Goal: Contribute content: Add original content to the website for others to see

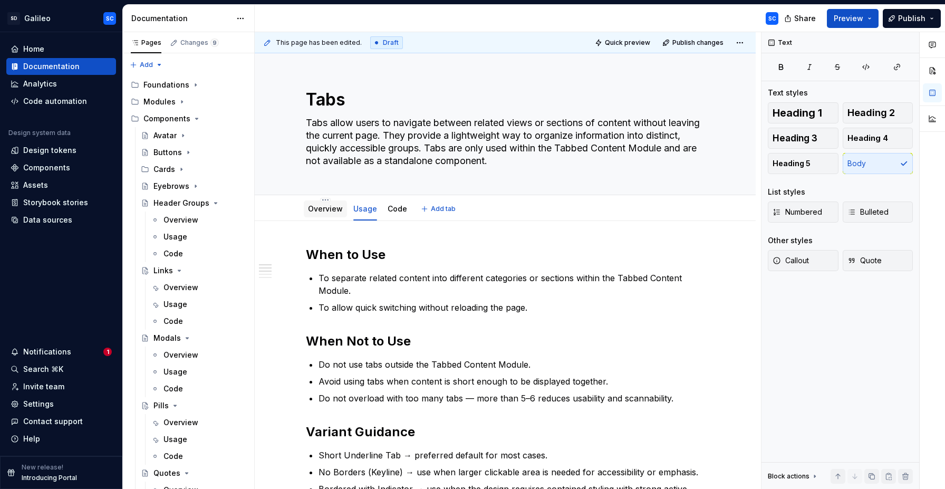
click at [335, 209] on link "Overview" at bounding box center [325, 208] width 35 height 9
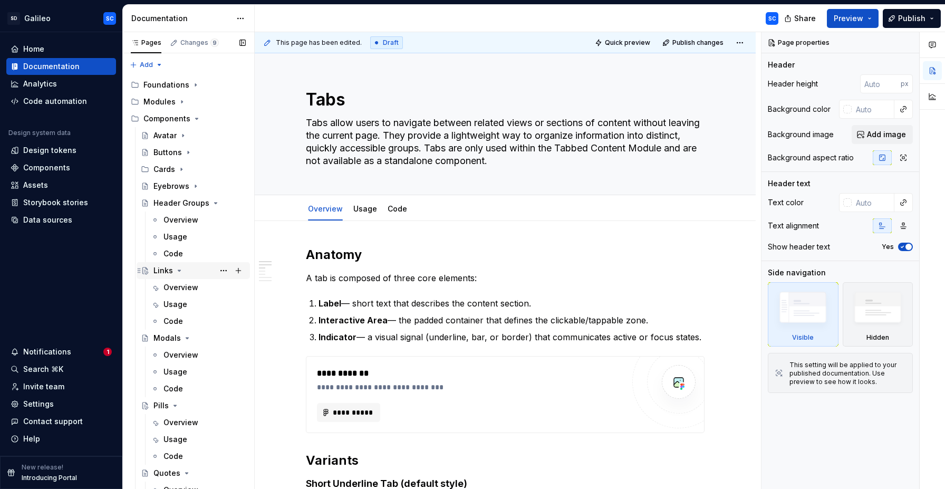
click at [178, 272] on icon "Page tree" at bounding box center [179, 270] width 8 height 8
click at [176, 356] on icon "Page tree" at bounding box center [175, 355] width 8 height 8
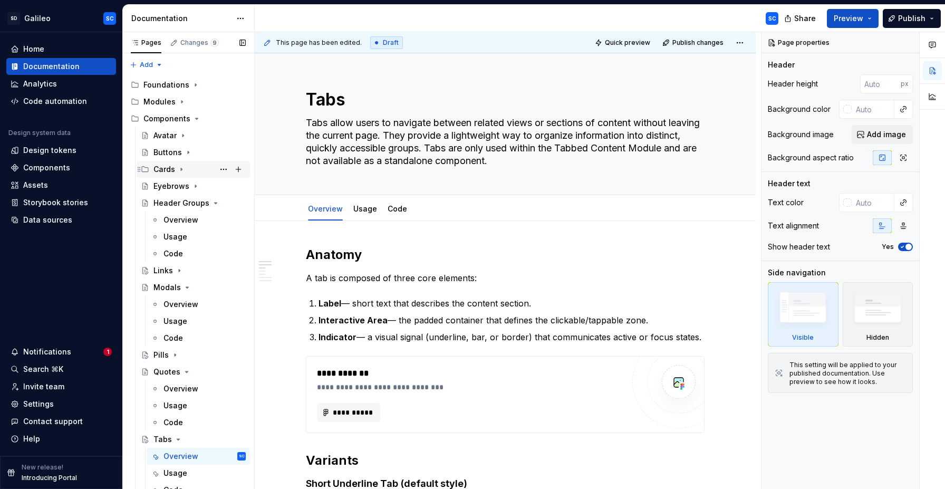
click at [184, 171] on icon "Page tree" at bounding box center [181, 169] width 8 height 8
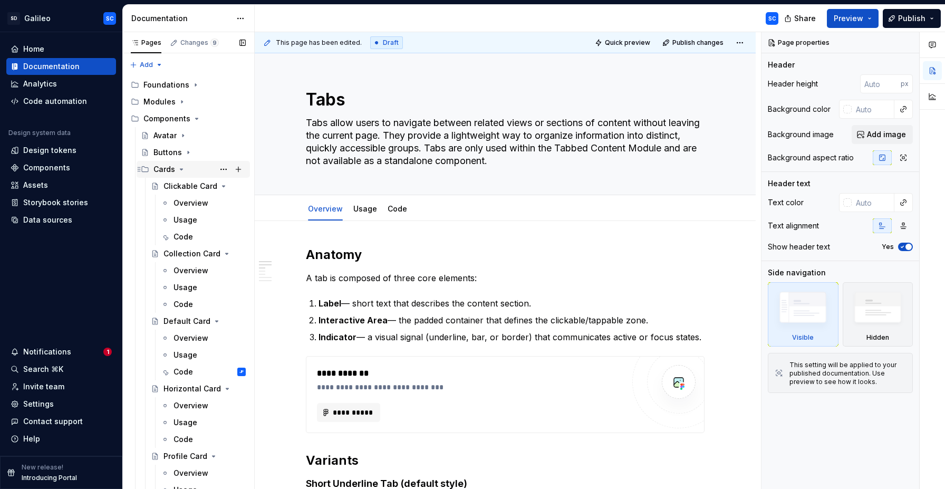
click at [181, 171] on icon "Page tree" at bounding box center [181, 169] width 8 height 8
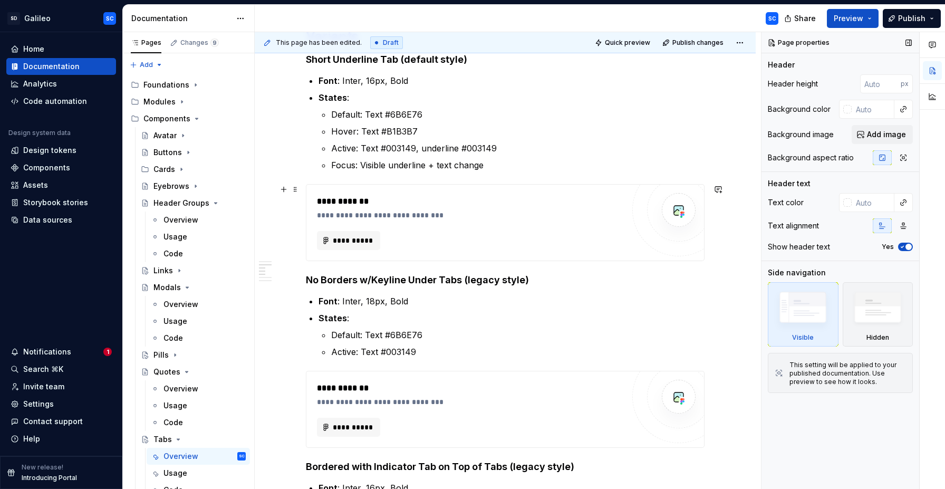
scroll to position [391, 0]
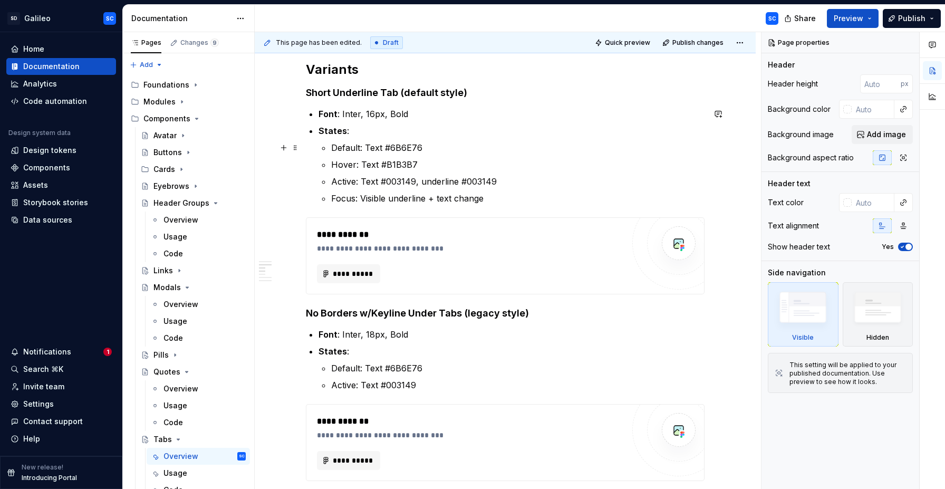
click at [334, 149] on p "Default: Text #6B6E76" at bounding box center [517, 147] width 373 height 13
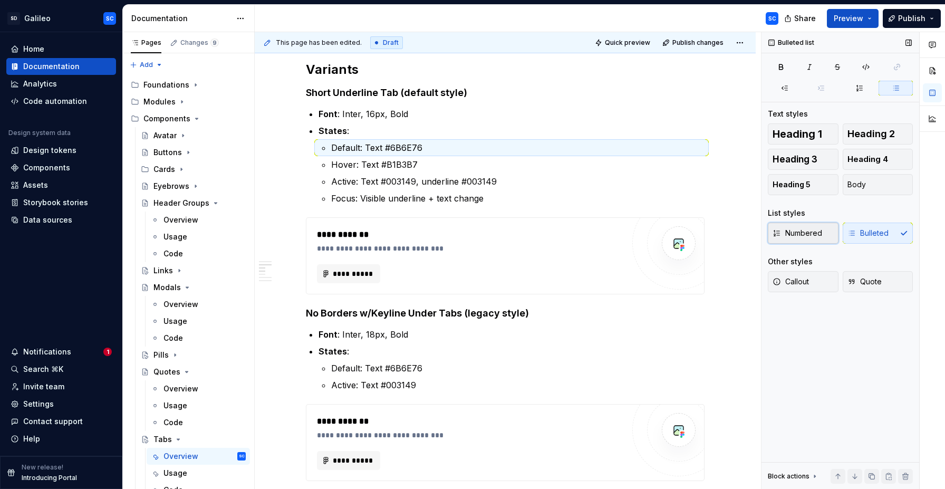
click at [803, 235] on span "Numbered" at bounding box center [798, 233] width 50 height 11
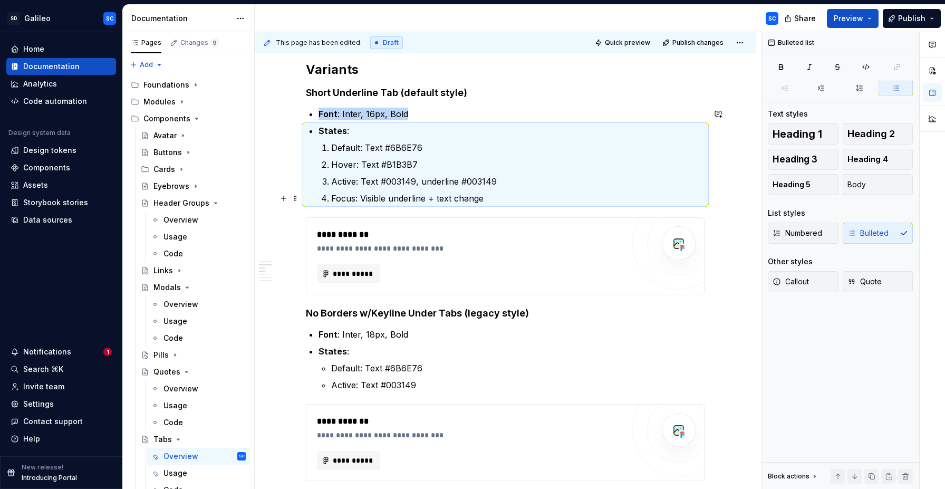
click at [382, 198] on p "Focus: Visible underline + text change" at bounding box center [517, 198] width 373 height 13
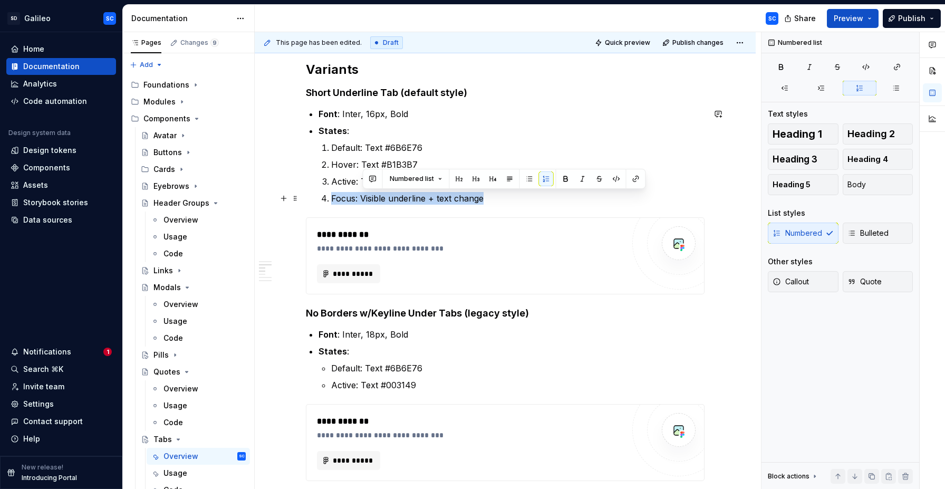
click at [382, 198] on p "Focus: Visible underline + text change" at bounding box center [517, 198] width 373 height 13
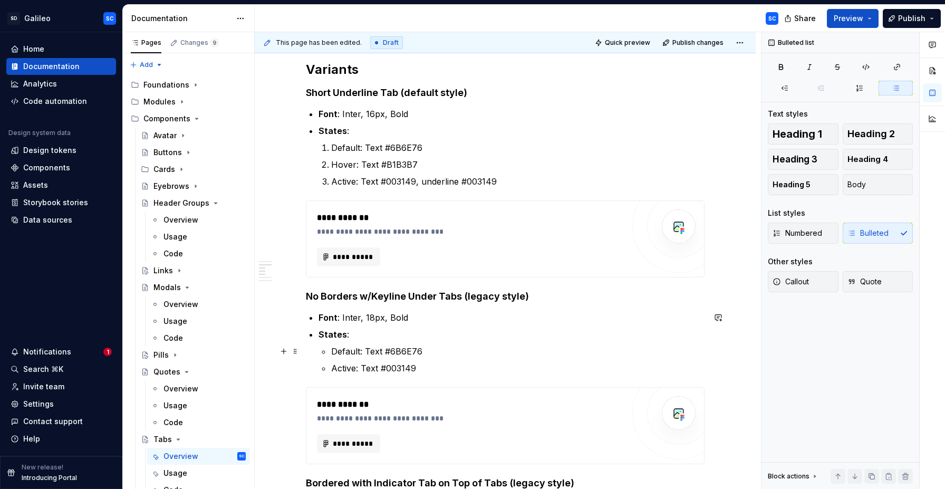
click at [373, 350] on p "Default: Text #6B6E76" at bounding box center [517, 351] width 373 height 13
click at [802, 237] on span "Numbered" at bounding box center [798, 233] width 50 height 11
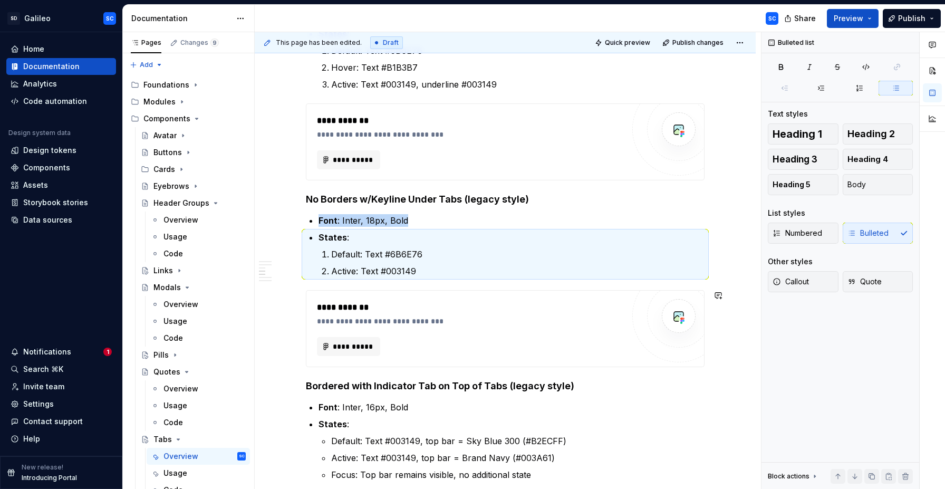
scroll to position [510, 0]
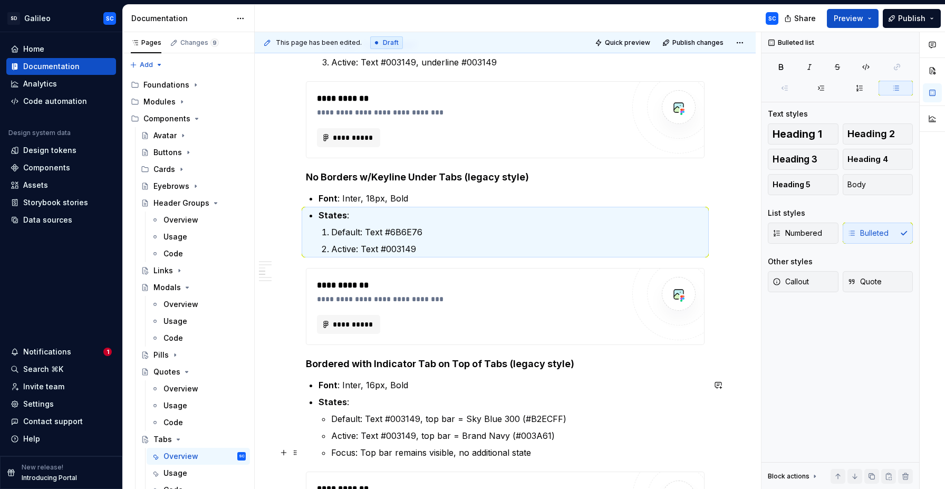
click at [367, 454] on p "Focus: Top bar remains visible, no additional state" at bounding box center [517, 452] width 373 height 13
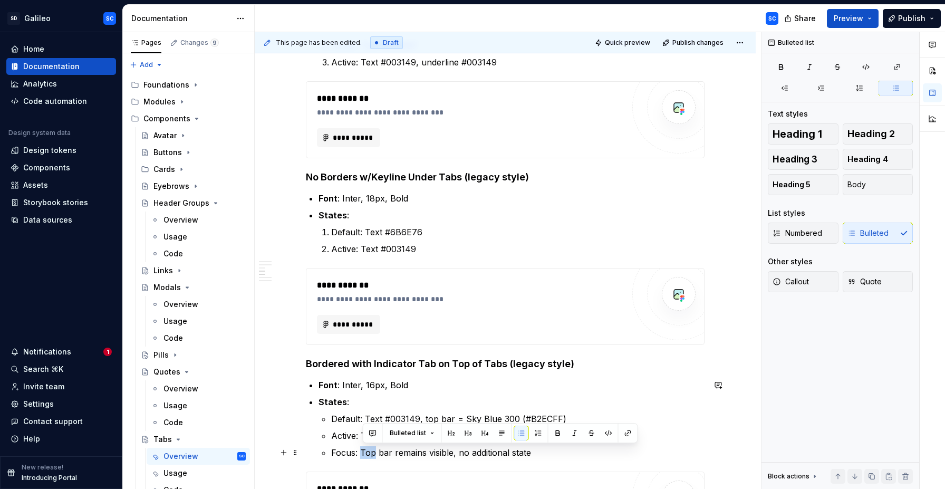
click at [367, 454] on p "Focus: Top bar remains visible, no additional state" at bounding box center [517, 452] width 373 height 13
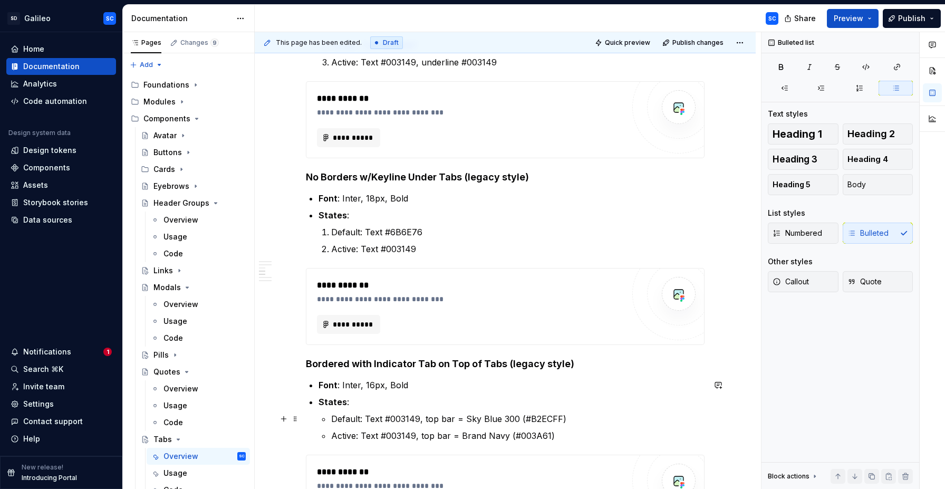
click at [404, 421] on p "Default: Text #003149, top bar = Sky Blue 300 (#B2ECFF)" at bounding box center [517, 419] width 373 height 13
click at [796, 234] on span "Numbered" at bounding box center [798, 233] width 50 height 11
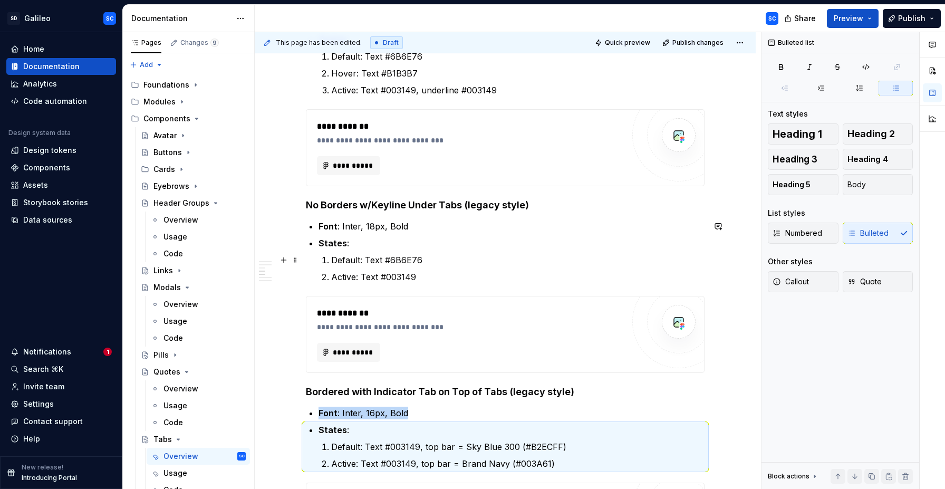
scroll to position [481, 0]
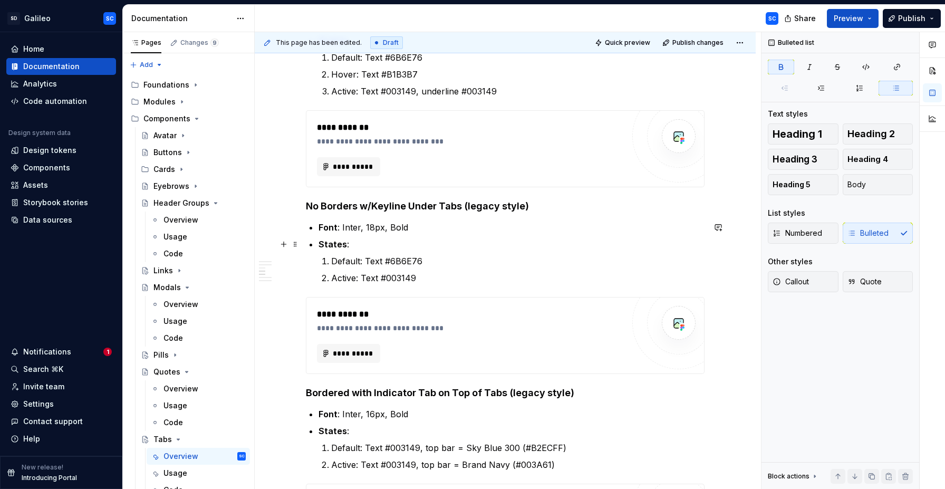
click at [322, 245] on strong "States" at bounding box center [333, 244] width 28 height 11
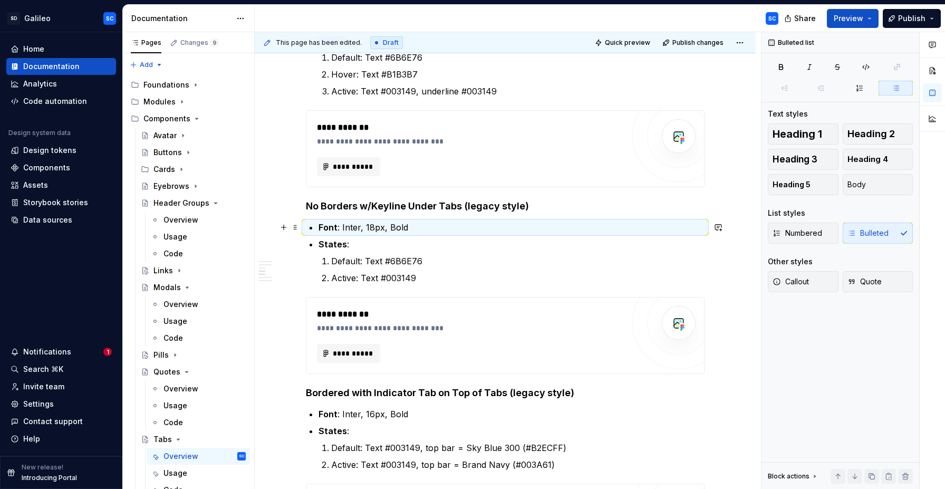
click at [322, 227] on strong "Font" at bounding box center [328, 227] width 19 height 11
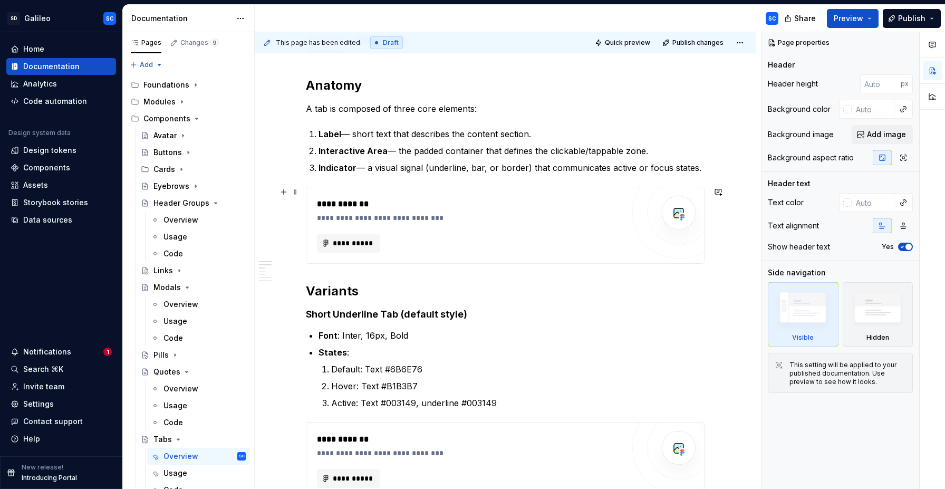
scroll to position [157, 0]
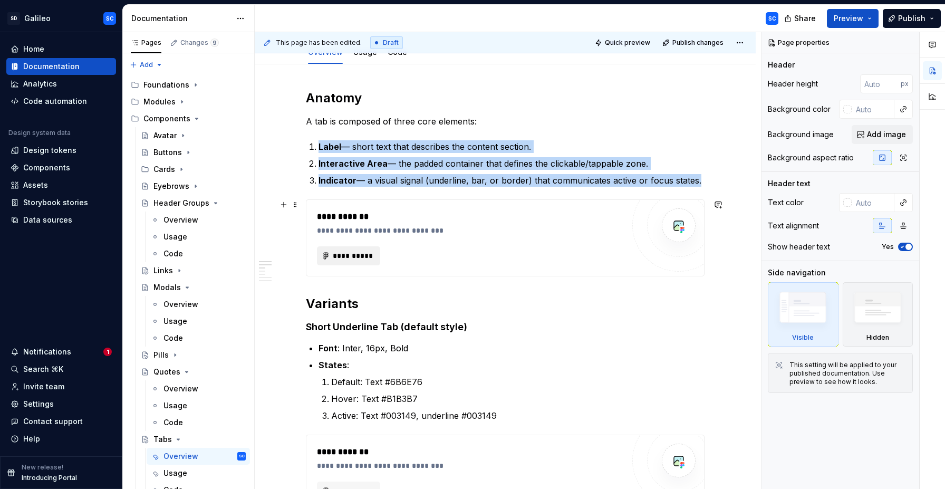
click at [360, 257] on span "**********" at bounding box center [352, 256] width 41 height 11
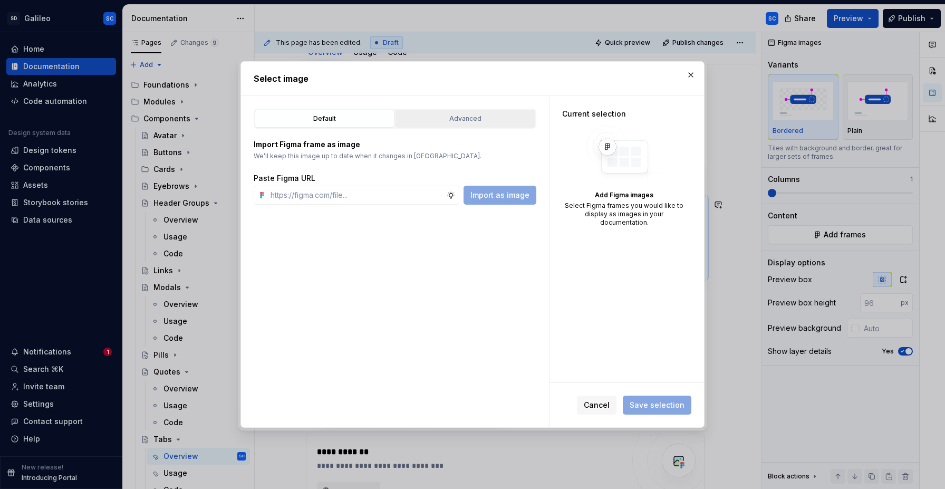
click at [466, 113] on div "Advanced" at bounding box center [465, 118] width 132 height 11
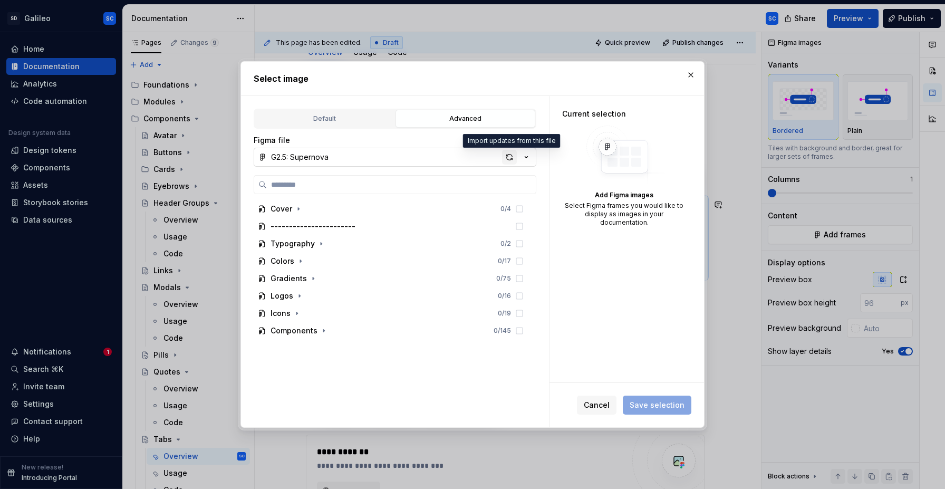
click at [510, 158] on div "button" at bounding box center [509, 157] width 15 height 15
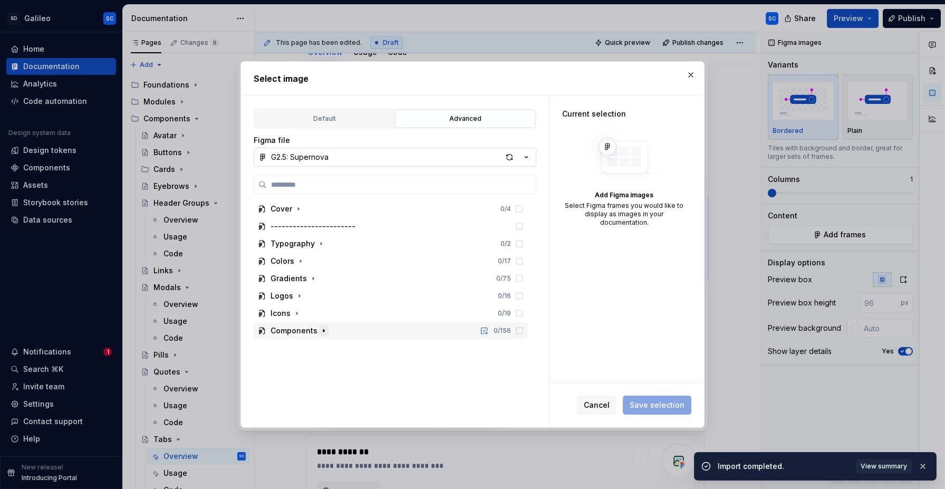
click at [324, 330] on icon "button" at bounding box center [324, 331] width 8 height 8
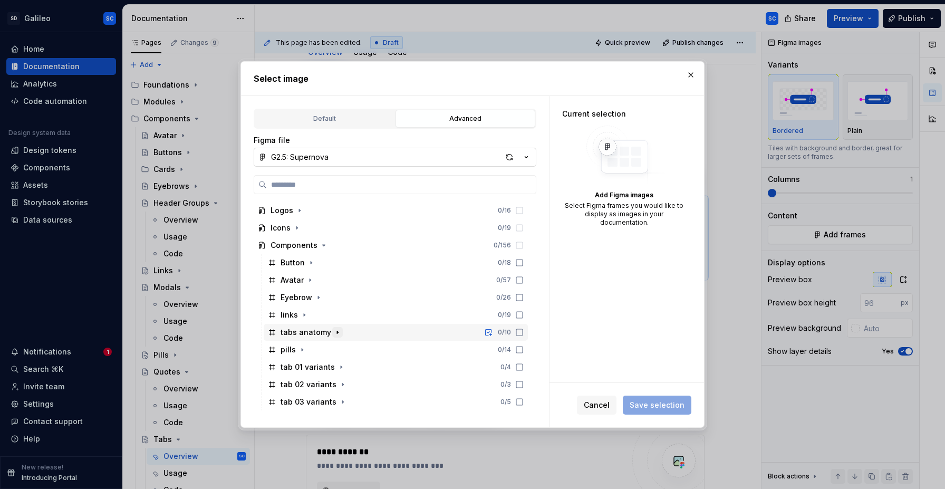
click at [339, 336] on icon "button" at bounding box center [337, 332] width 8 height 8
click at [334, 334] on icon "button" at bounding box center [337, 332] width 8 height 8
click at [375, 336] on div "tabs anatomy 0 / 10" at bounding box center [396, 332] width 264 height 17
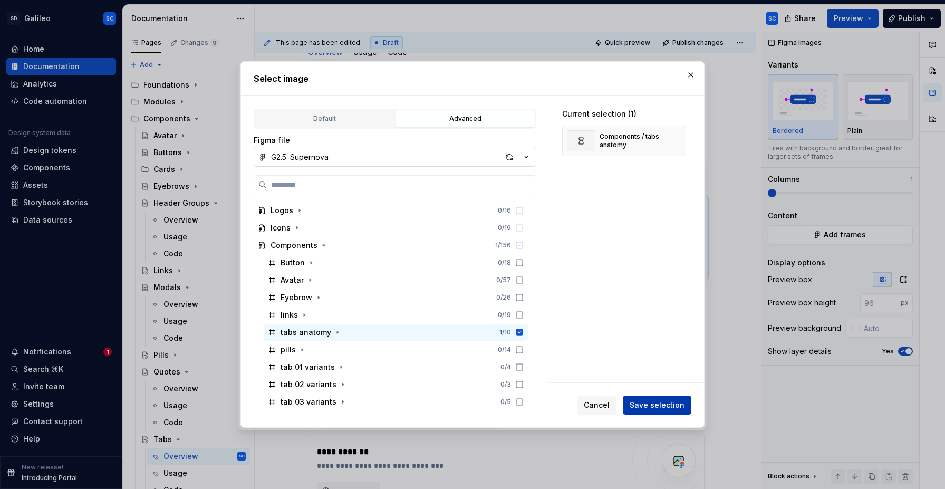
click at [663, 408] on span "Save selection" at bounding box center [657, 405] width 55 height 11
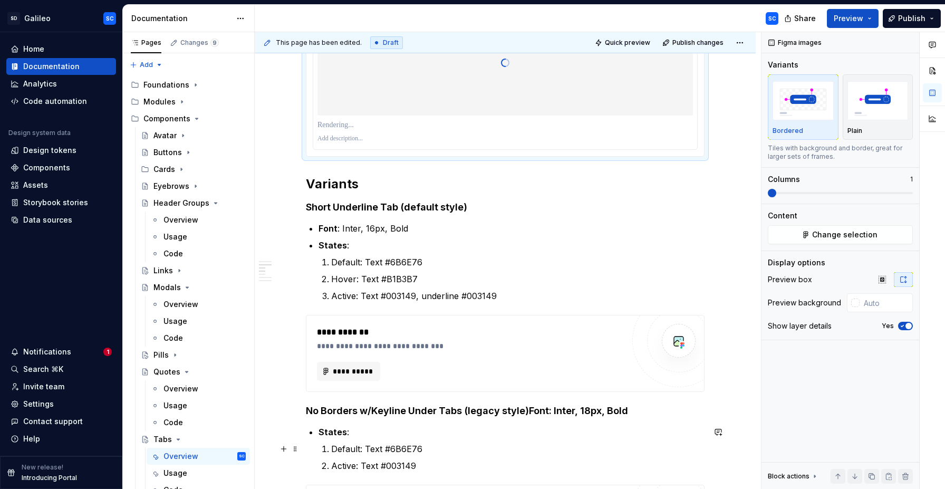
scroll to position [388, 0]
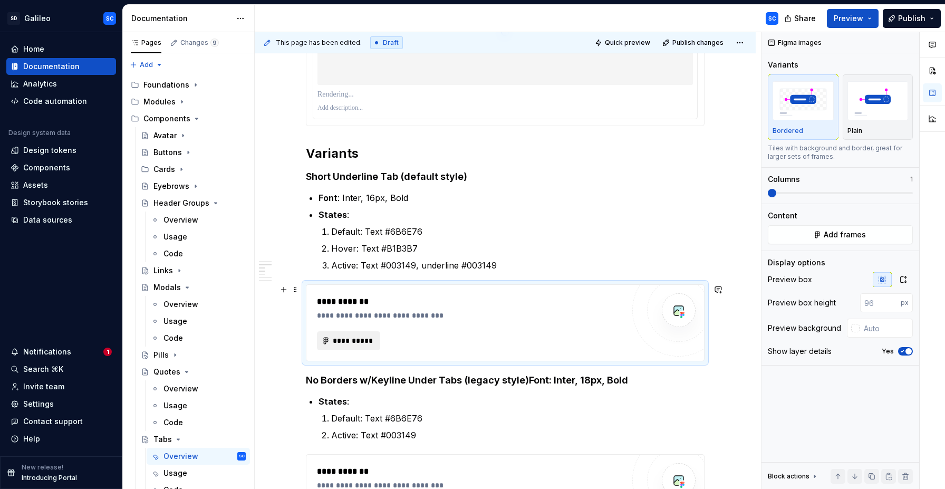
click at [354, 340] on span "**********" at bounding box center [352, 341] width 41 height 11
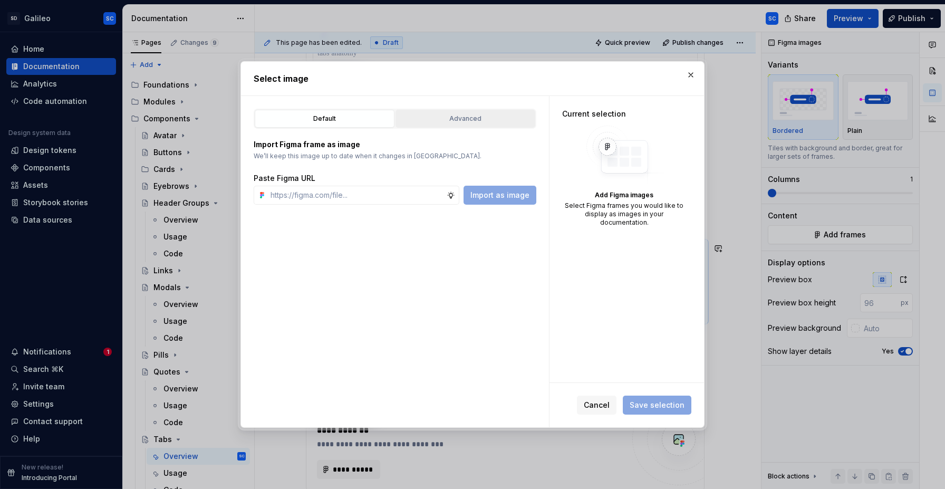
click at [448, 119] on div "Advanced" at bounding box center [465, 118] width 132 height 11
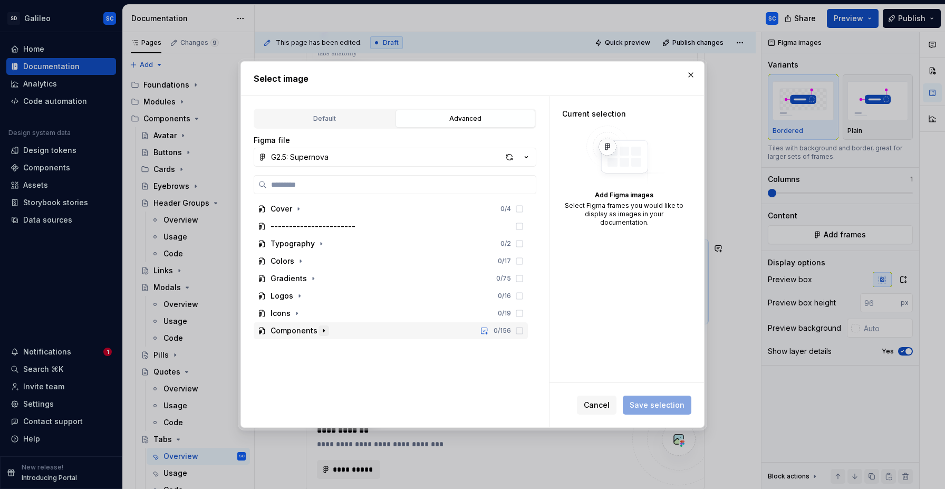
click at [323, 329] on icon "button" at bounding box center [324, 331] width 8 height 8
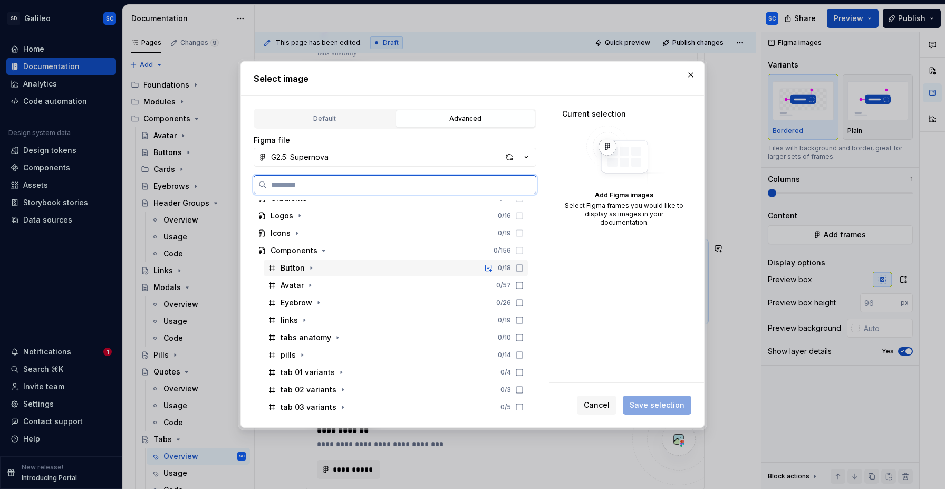
scroll to position [85, 0]
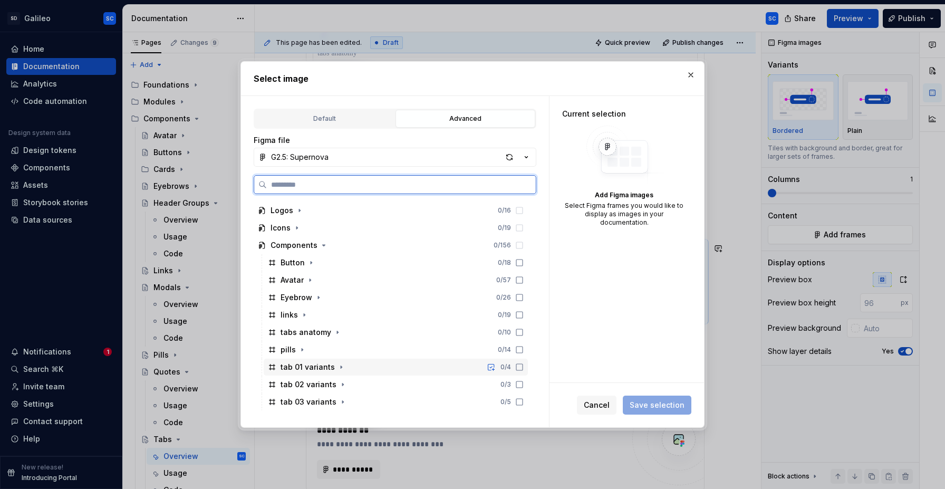
click at [366, 363] on div "tab 01 variants 0 / 4" at bounding box center [396, 367] width 264 height 17
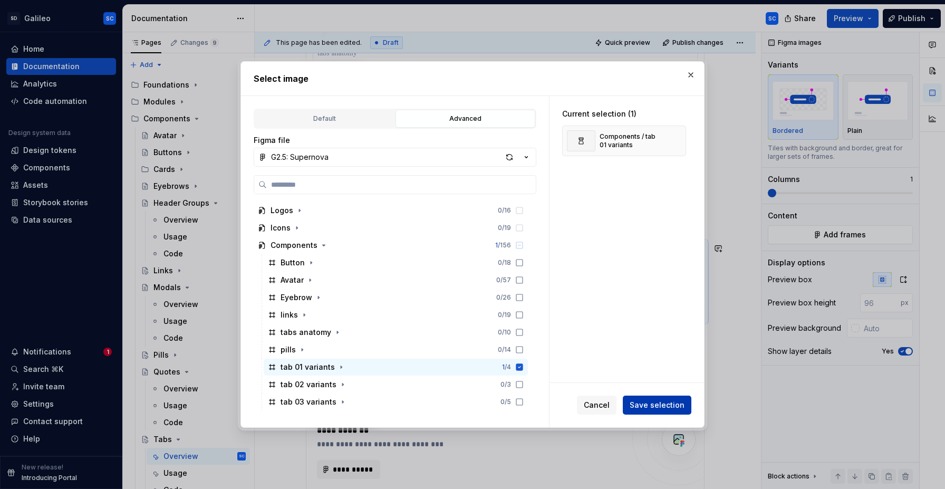
click at [660, 406] on span "Save selection" at bounding box center [657, 405] width 55 height 11
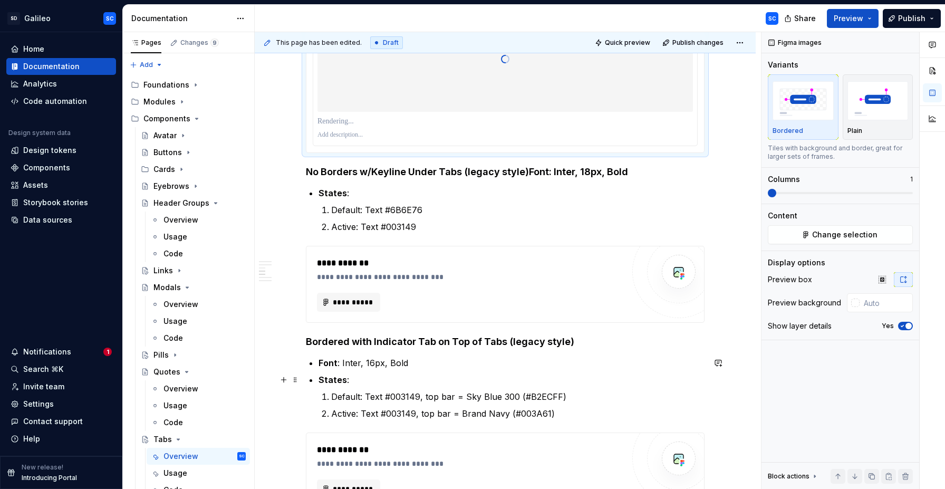
scroll to position [648, 0]
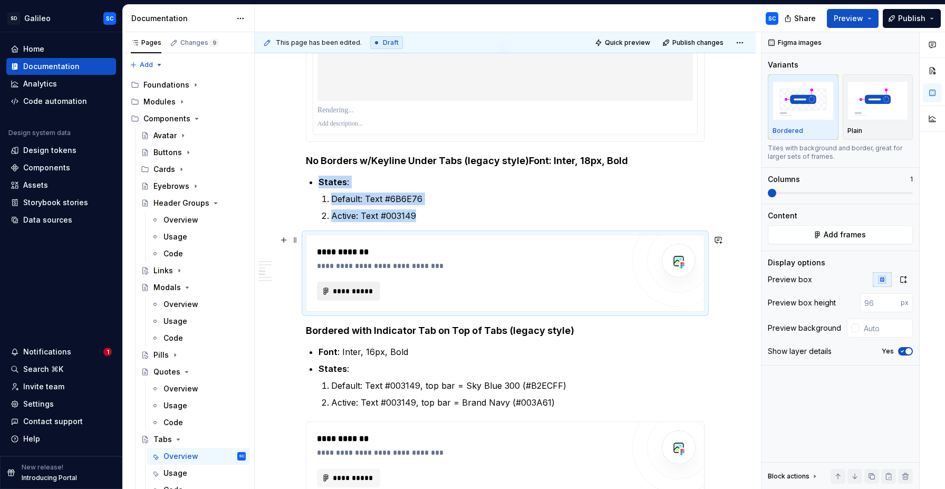
click at [365, 291] on span "**********" at bounding box center [352, 291] width 41 height 11
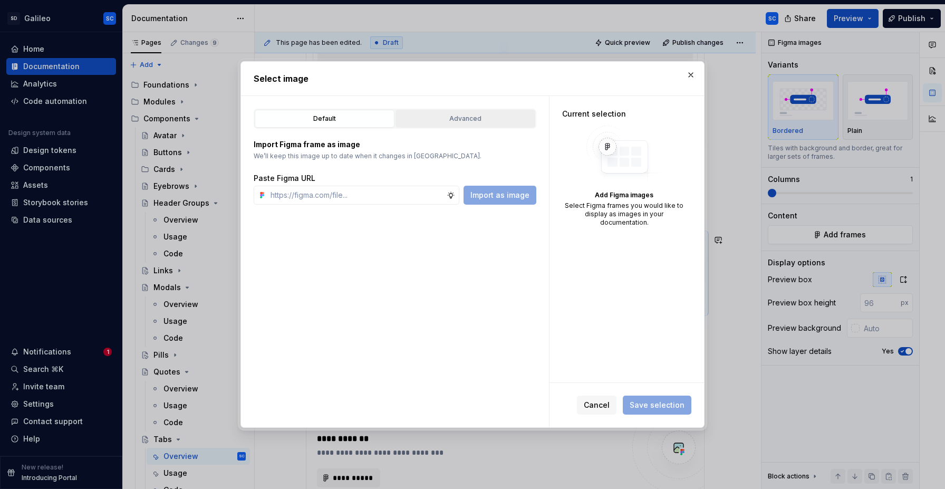
click at [471, 121] on div "Advanced" at bounding box center [465, 118] width 132 height 11
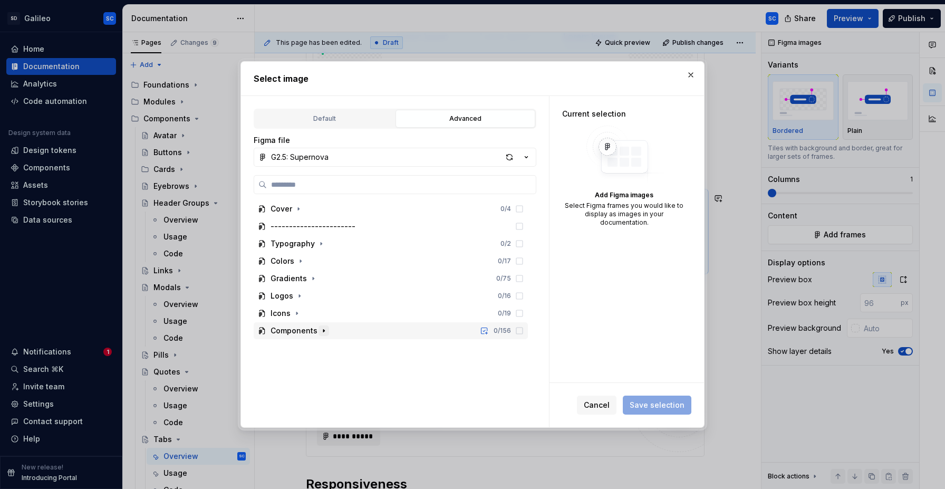
click at [323, 331] on icon "button" at bounding box center [323, 330] width 1 height 3
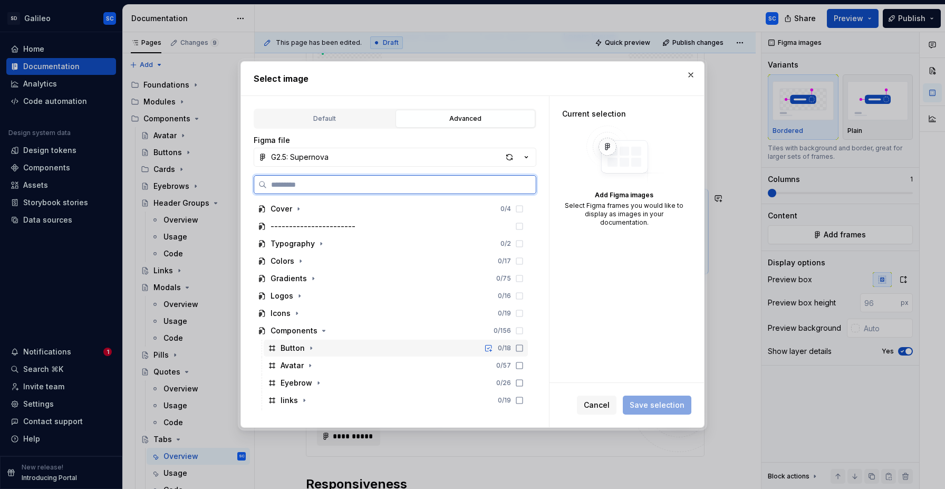
scroll to position [85, 0]
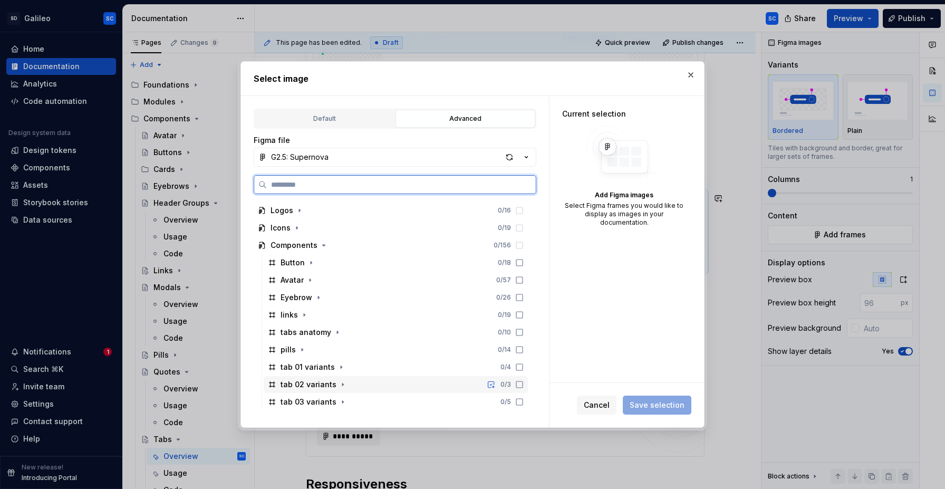
click at [404, 387] on div "tab 02 variants 0 / 3" at bounding box center [396, 384] width 264 height 17
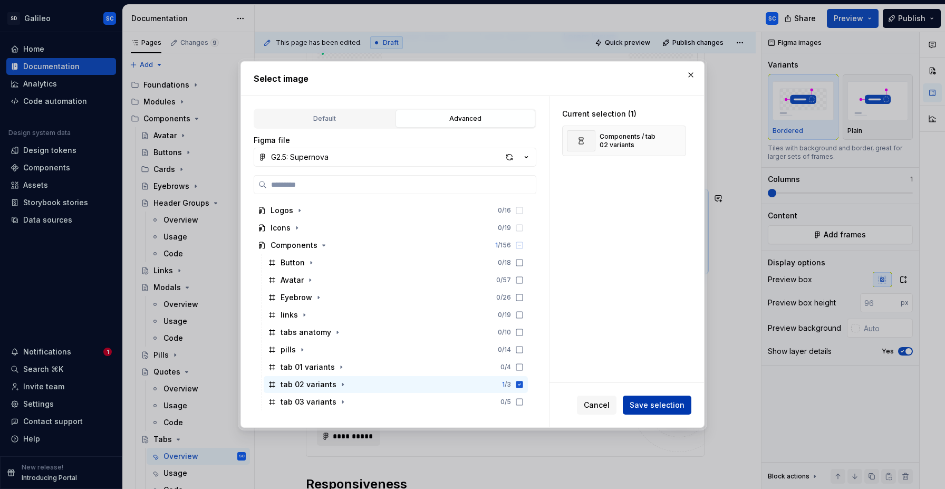
click at [661, 406] on span "Save selection" at bounding box center [657, 405] width 55 height 11
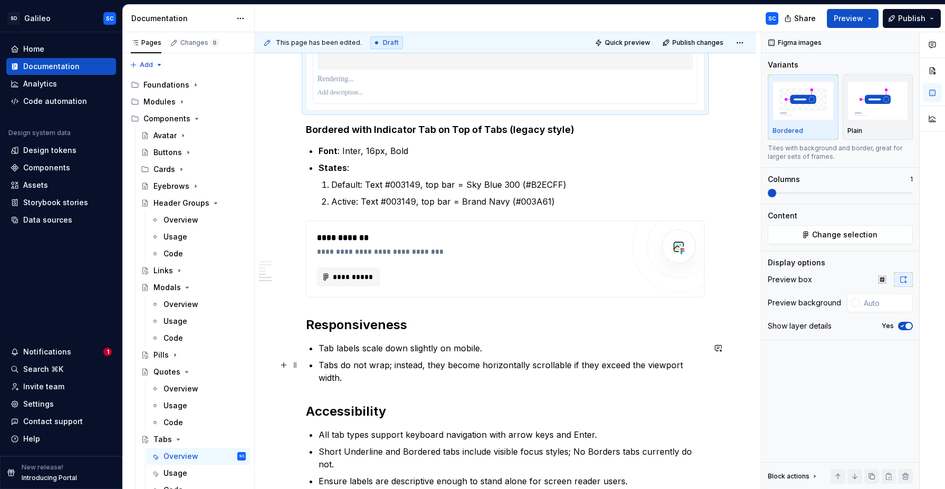
scroll to position [951, 0]
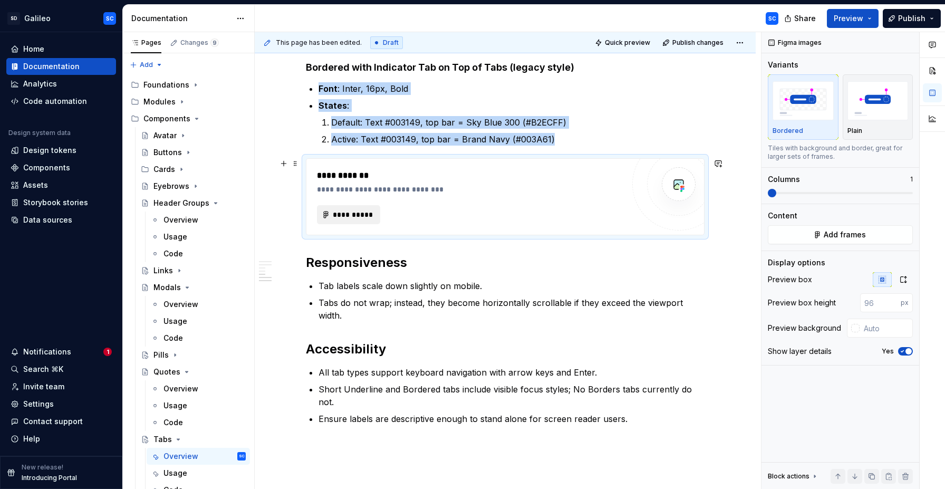
click at [359, 217] on span "**********" at bounding box center [352, 214] width 41 height 11
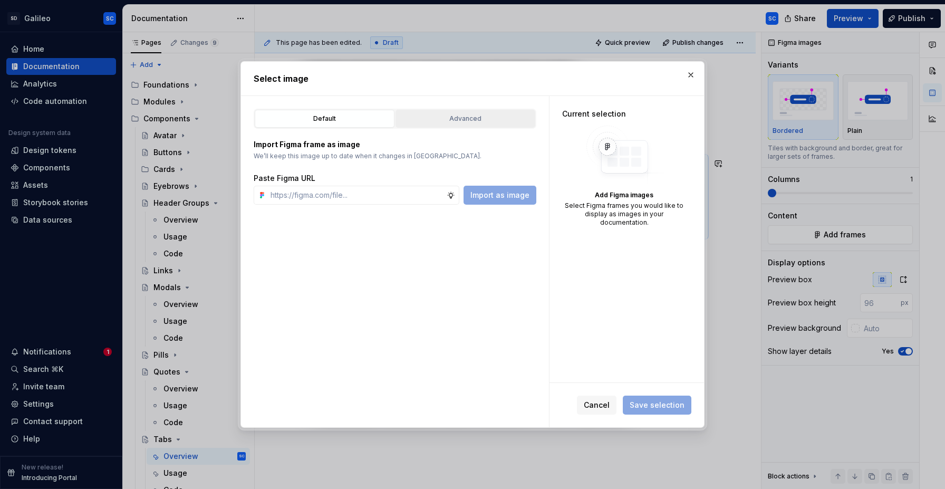
click at [493, 122] on div "Advanced" at bounding box center [465, 118] width 132 height 11
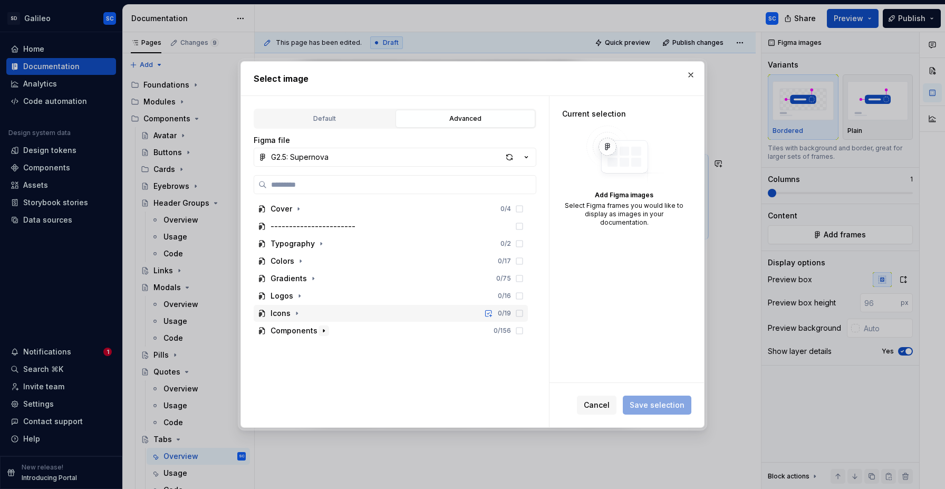
scroll to position [910, 0]
click at [326, 331] on icon "button" at bounding box center [324, 331] width 8 height 8
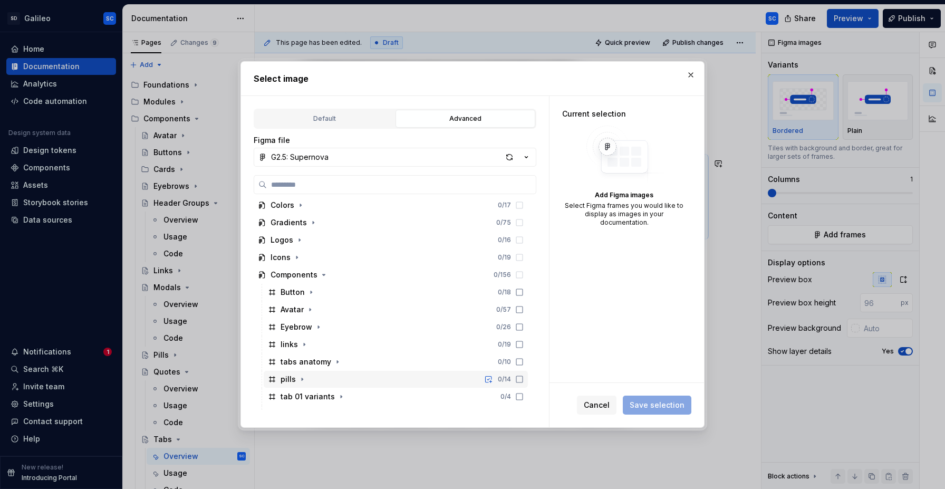
scroll to position [85, 0]
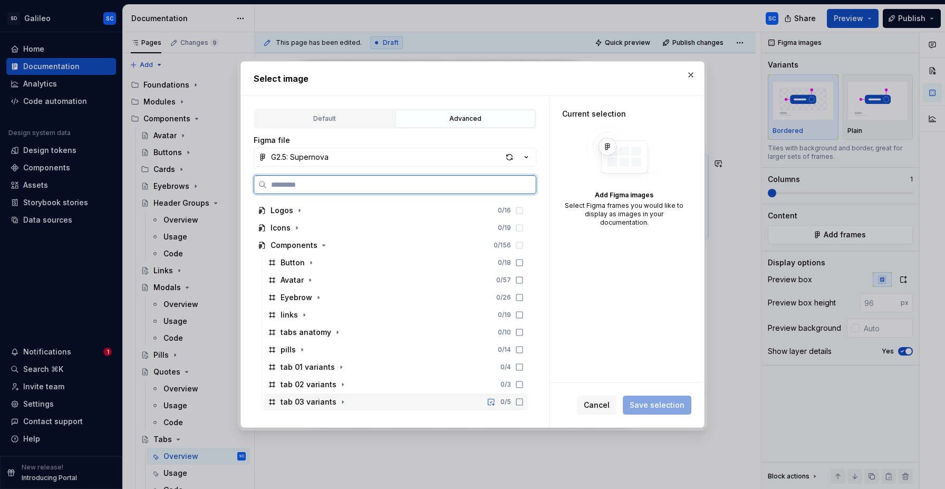
drag, startPoint x: 360, startPoint y: 397, endPoint x: 515, endPoint y: 410, distance: 155.6
click at [360, 397] on div "tab 03 variants 0 / 5" at bounding box center [396, 402] width 264 height 17
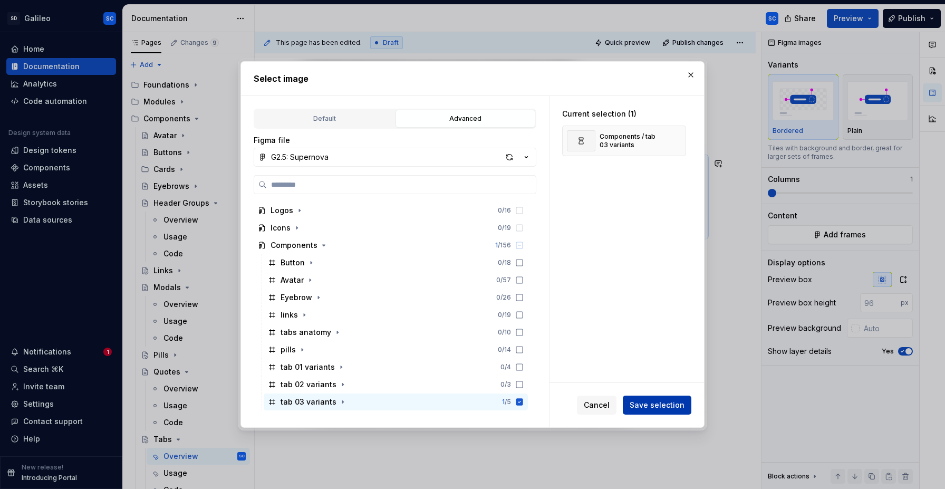
click at [652, 407] on span "Save selection" at bounding box center [657, 405] width 55 height 11
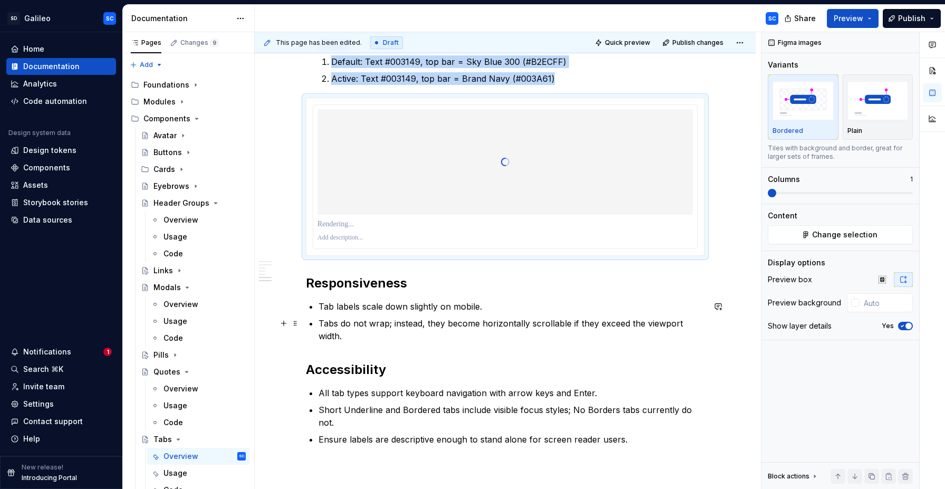
scroll to position [845, 0]
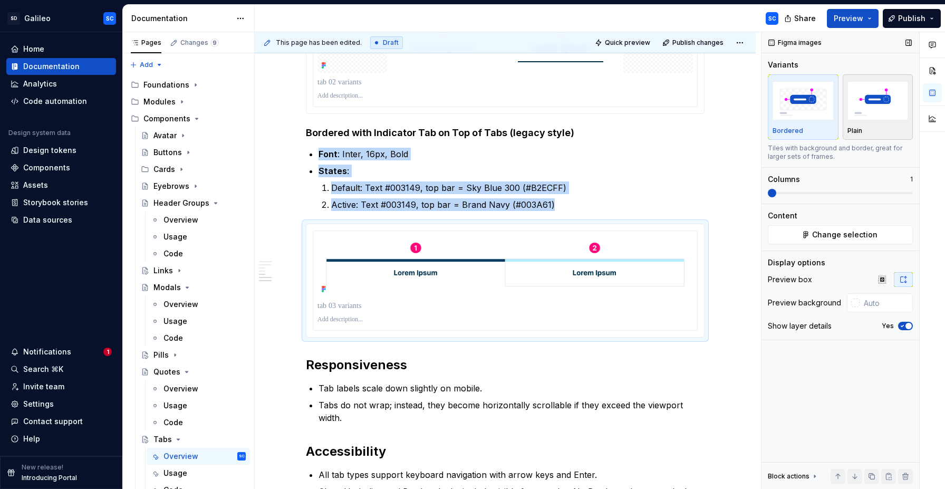
click at [871, 115] on img "button" at bounding box center [878, 100] width 61 height 39
click at [904, 325] on icon "button" at bounding box center [903, 326] width 3 height 2
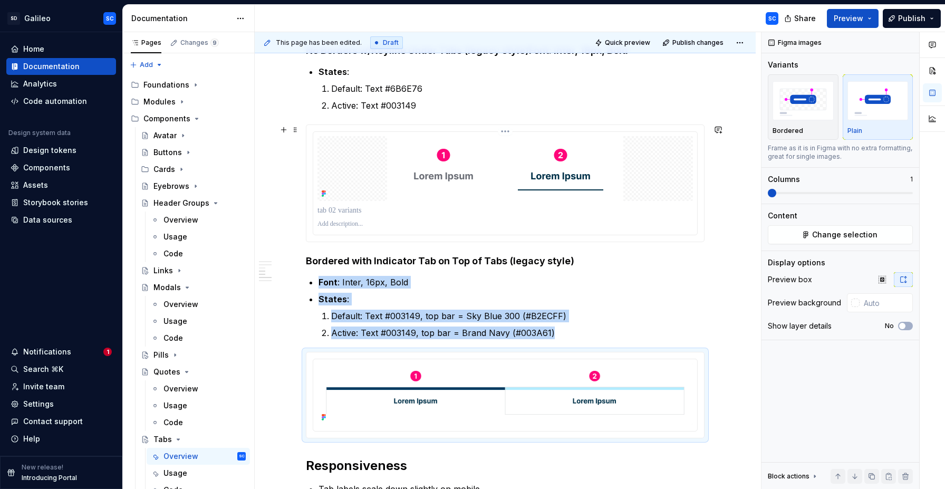
scroll to position [675, 0]
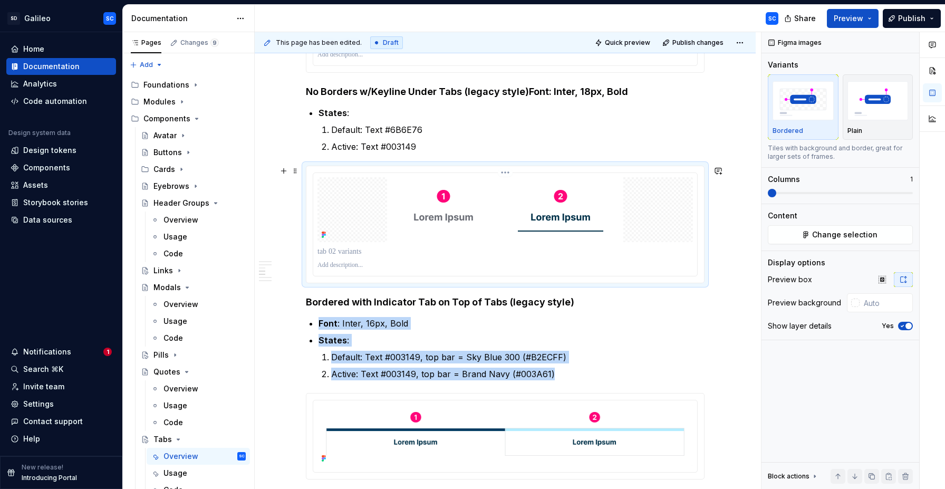
click at [671, 214] on div at bounding box center [506, 209] width 376 height 65
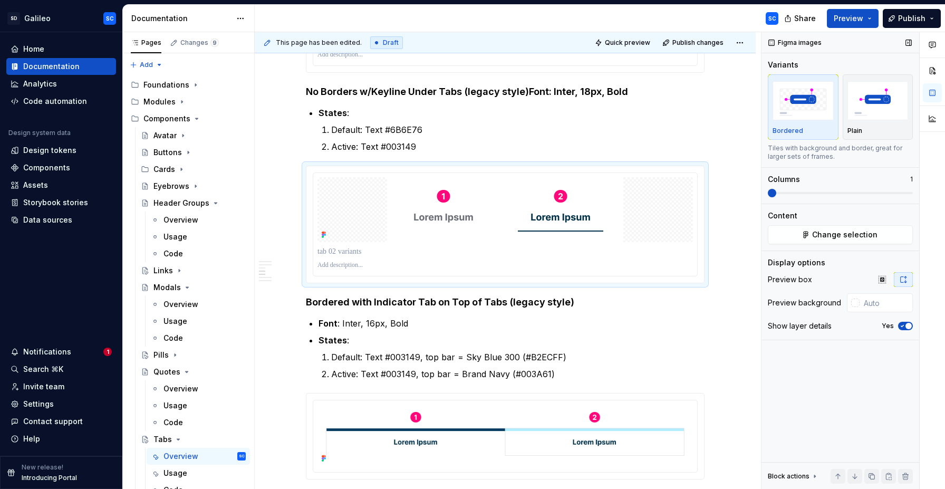
click at [905, 327] on icon "button" at bounding box center [902, 326] width 8 height 6
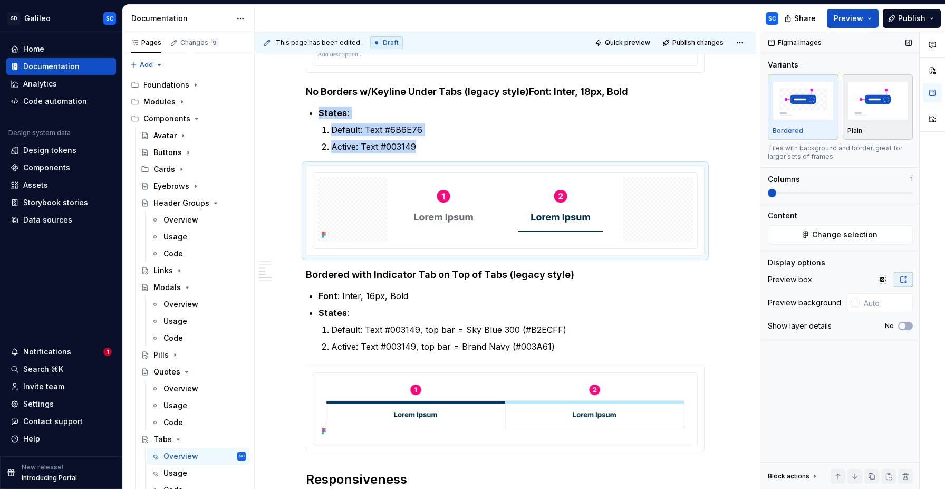
click at [897, 119] on img "button" at bounding box center [878, 100] width 61 height 39
click at [746, 148] on div "Anatomy A tab is composed of three core elements: Label — short text that descr…" at bounding box center [505, 174] width 501 height 1256
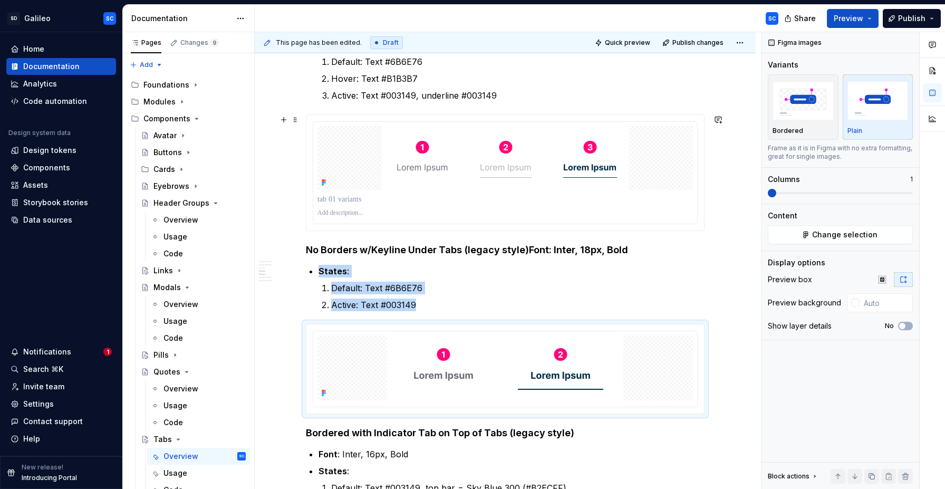
scroll to position [510, 0]
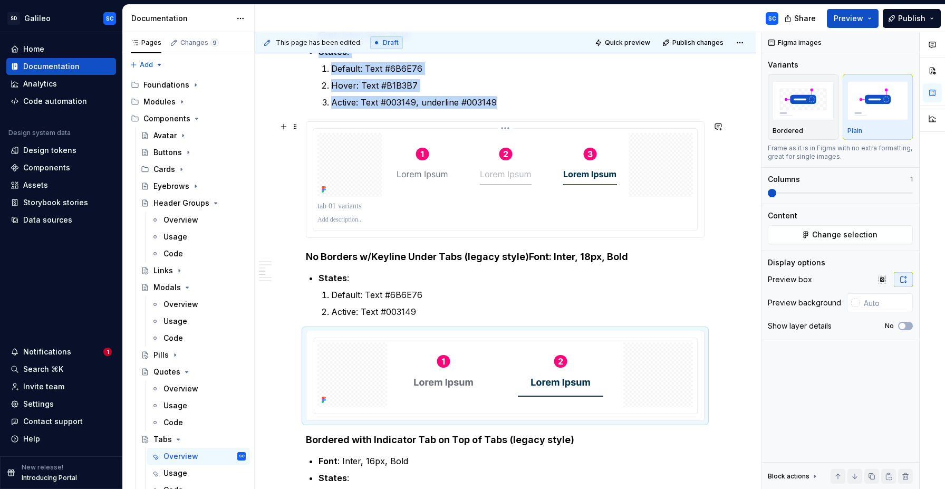
click at [676, 178] on div at bounding box center [506, 165] width 376 height 64
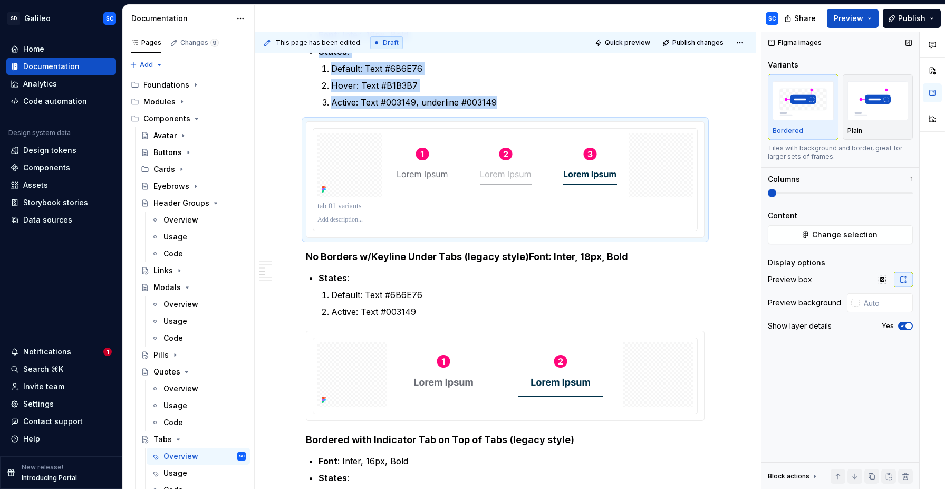
click at [908, 324] on span "button" at bounding box center [909, 326] width 6 height 6
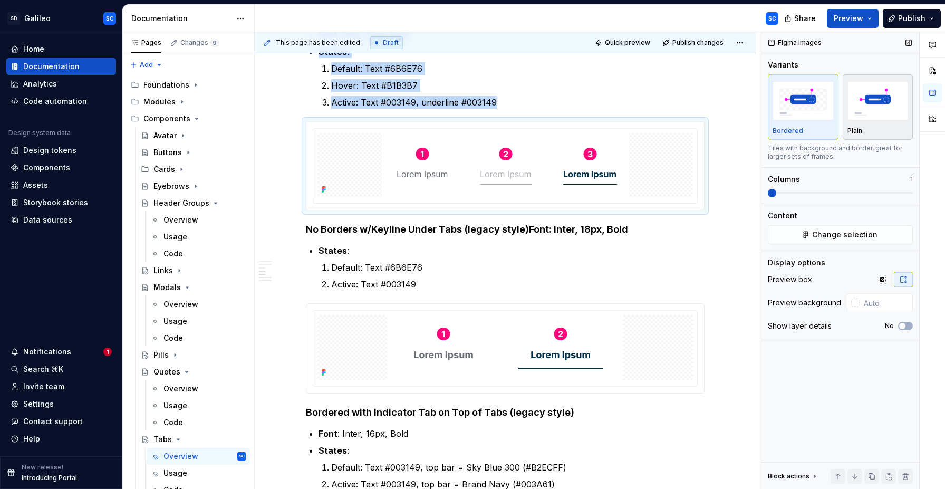
click at [872, 128] on div "Plain" at bounding box center [878, 131] width 61 height 8
click at [738, 209] on div "Anatomy A tab is composed of three core elements: Label — short text that descr…" at bounding box center [505, 325] width 501 height 1228
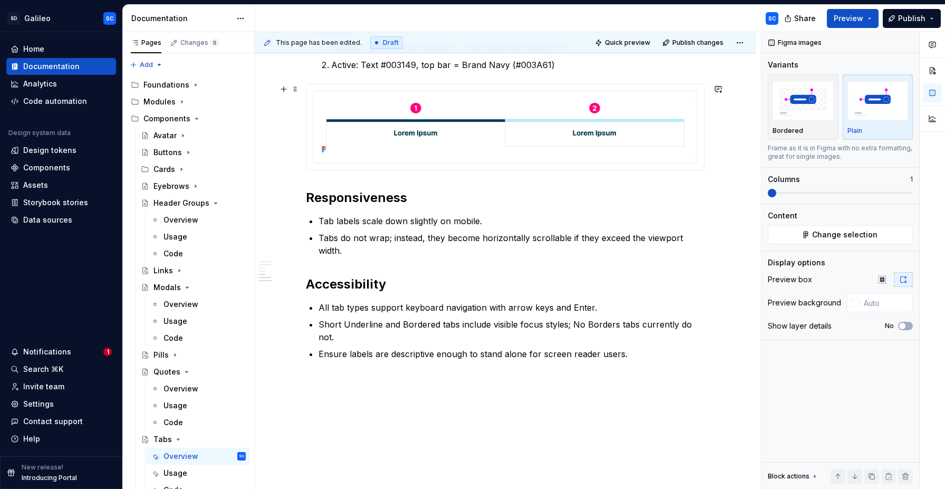
scroll to position [947, 0]
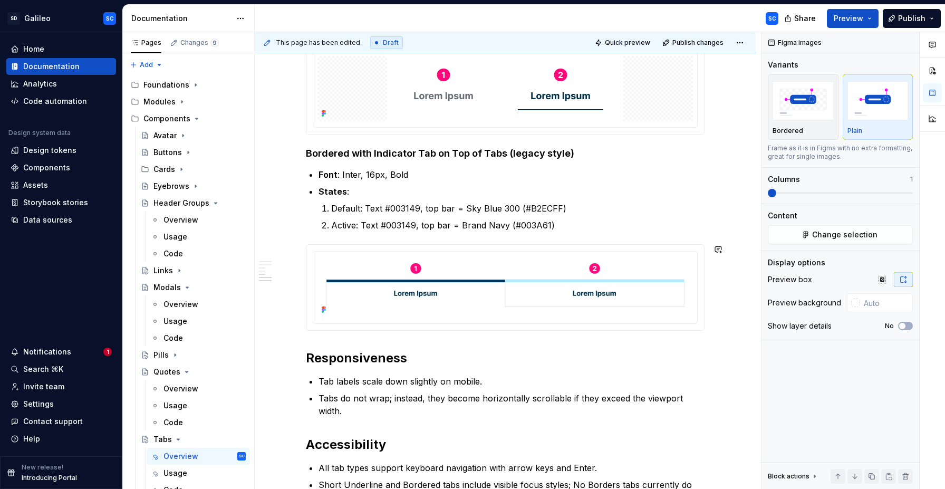
type textarea "*"
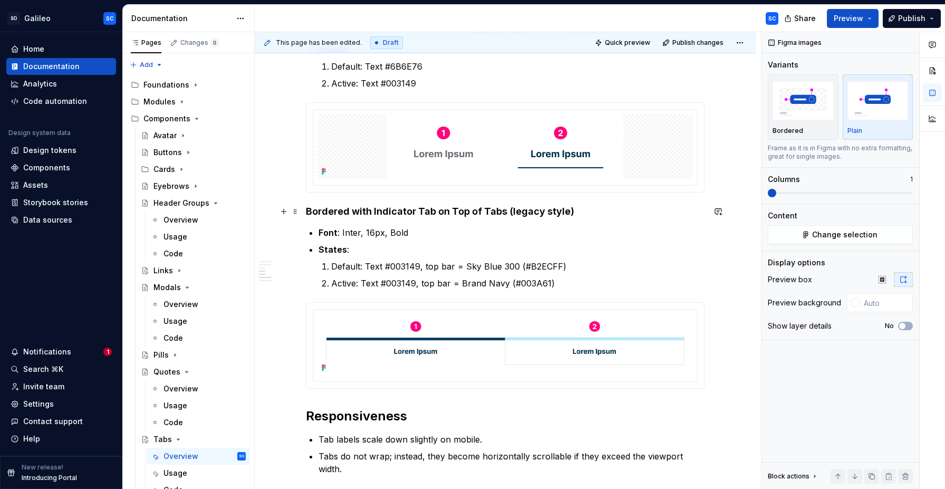
scroll to position [704, 0]
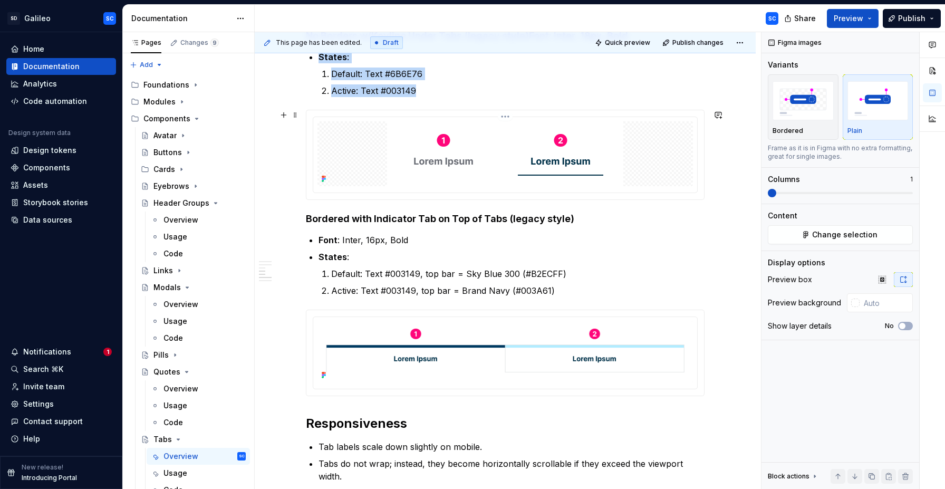
click at [360, 141] on div at bounding box center [506, 153] width 376 height 65
click at [859, 304] on div at bounding box center [855, 303] width 8 height 8
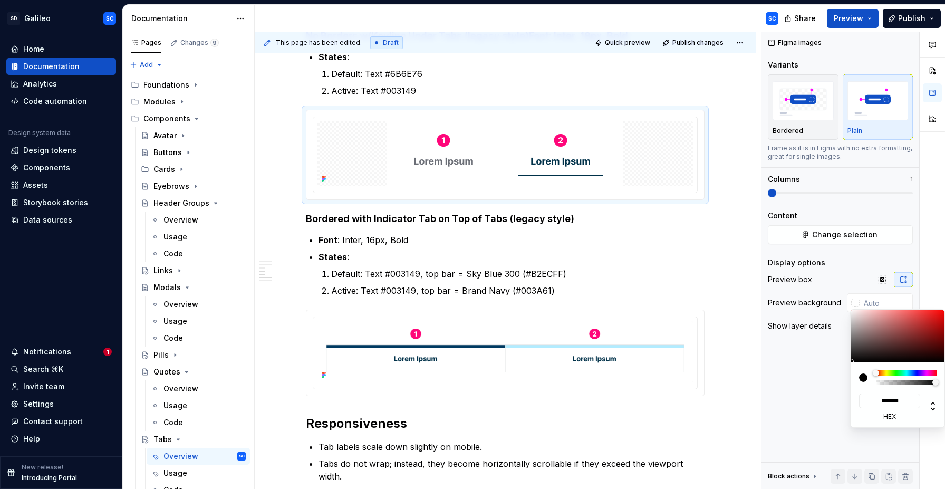
type input "#765B5B"
type input "*******"
type input "#B7A6A6"
type input "*******"
type input "#E3E3E3"
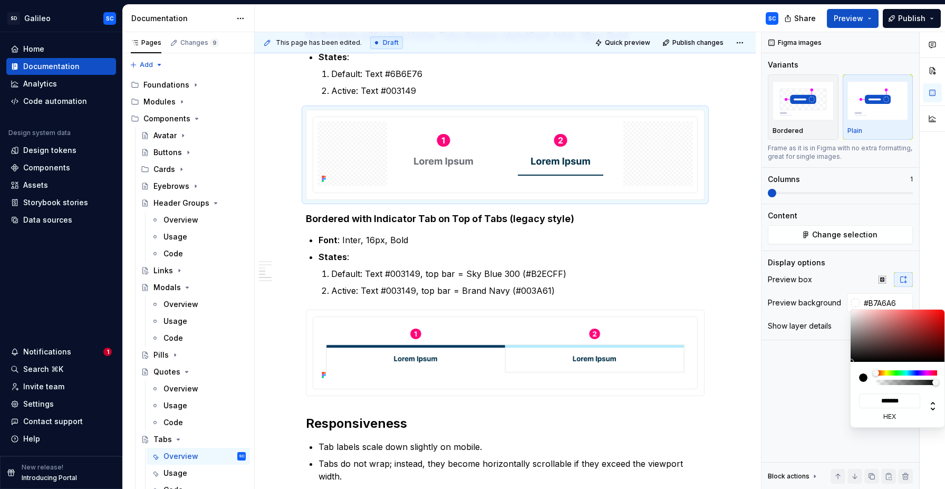
type input "*******"
type input "#F2F2F2"
type input "*******"
type input "#FCFCFC"
type input "*******"
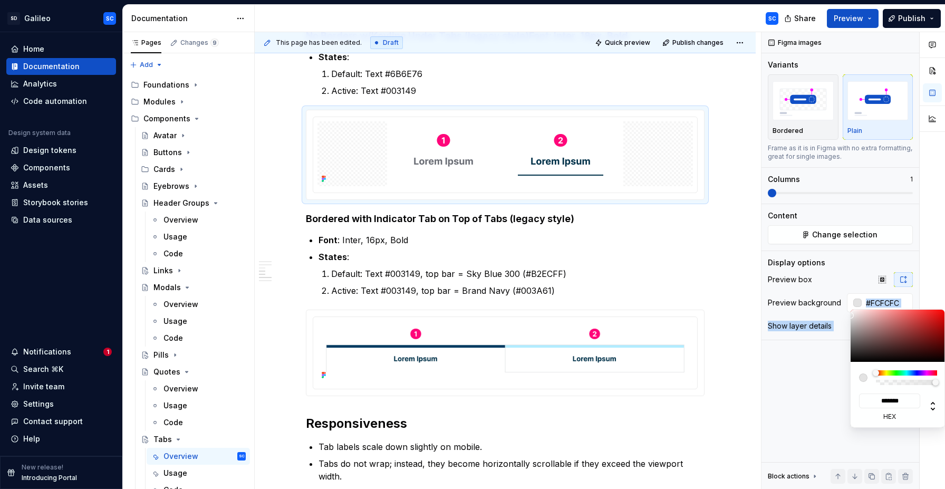
type input "#FFFFFF"
type input "*******"
drag, startPoint x: 873, startPoint y: 338, endPoint x: 842, endPoint y: 305, distance: 44.8
click at [842, 305] on body "SD Galileo SC Home Documentation Analytics Code automation Design system data D…" at bounding box center [472, 244] width 945 height 489
click at [285, 112] on html "SD Galileo SC Home Documentation Analytics Code automation Design system data D…" at bounding box center [472, 244] width 945 height 489
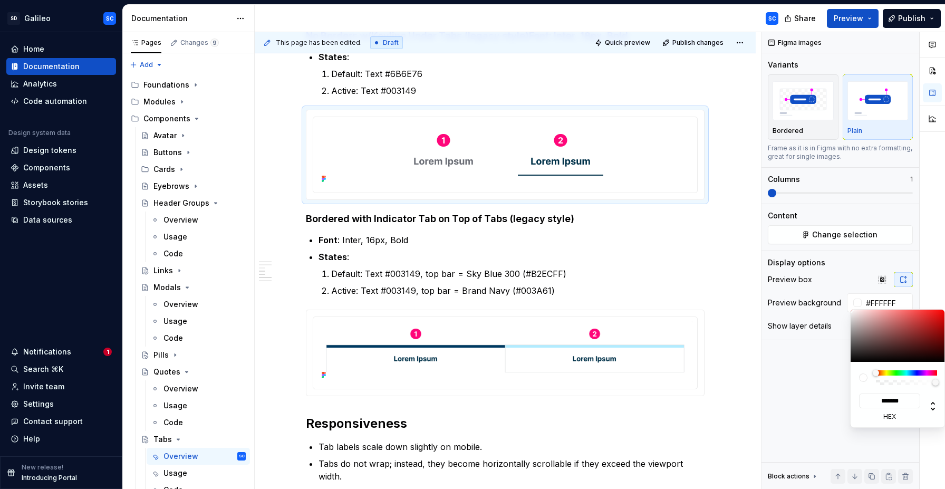
click at [334, 329] on html "SD Galileo SC Home Documentation Analytics Code automation Design system data D…" at bounding box center [472, 244] width 945 height 489
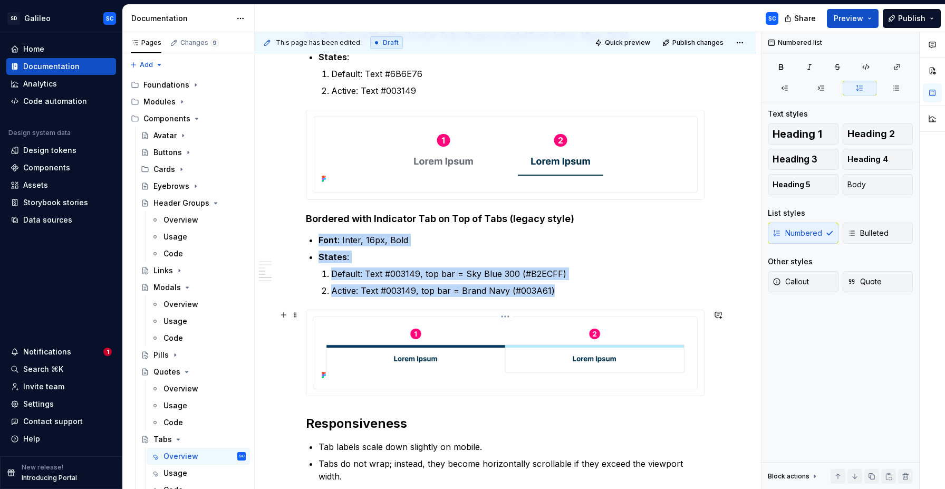
click at [479, 371] on img at bounding box center [506, 351] width 376 height 61
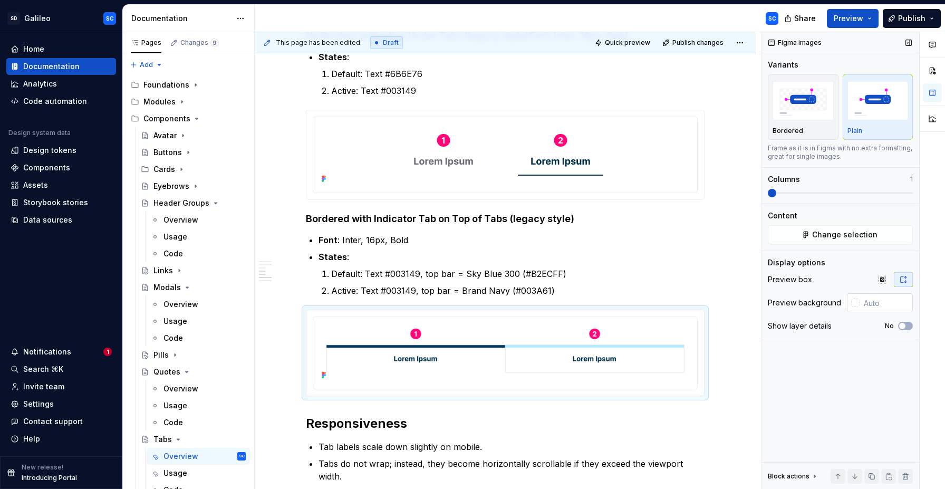
click at [857, 304] on div at bounding box center [855, 303] width 8 height 8
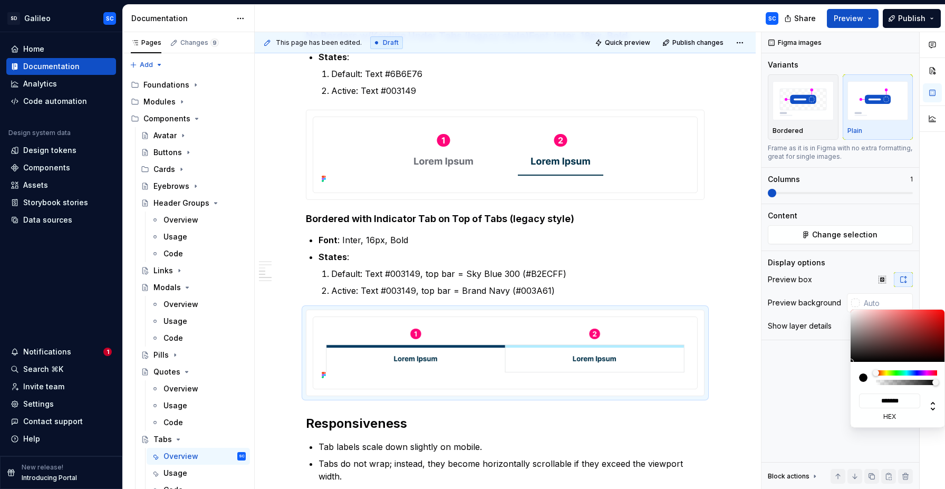
type input "#553B3B"
type input "*******"
type input "#987E7E"
type input "*******"
type input "#C6B5B5"
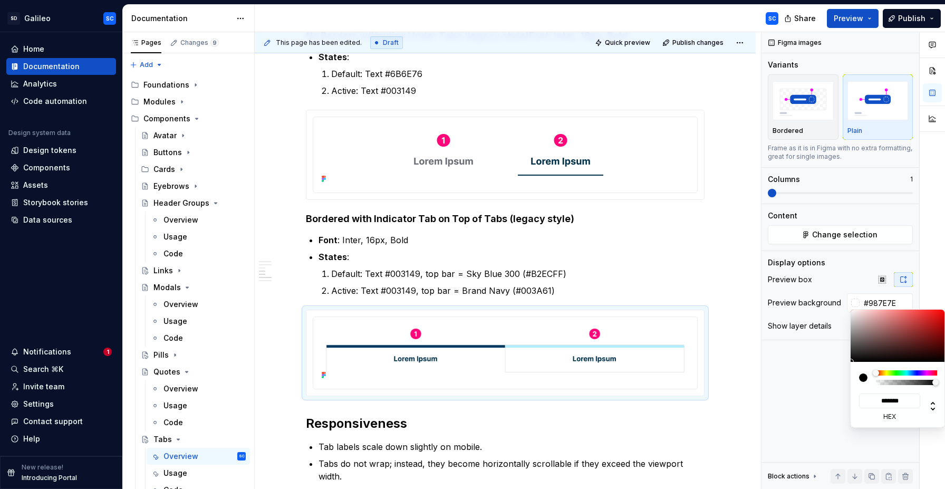
type input "*******"
type input "#F0EAEA"
type input "*******"
type input "#FAF7F7"
type input "*******"
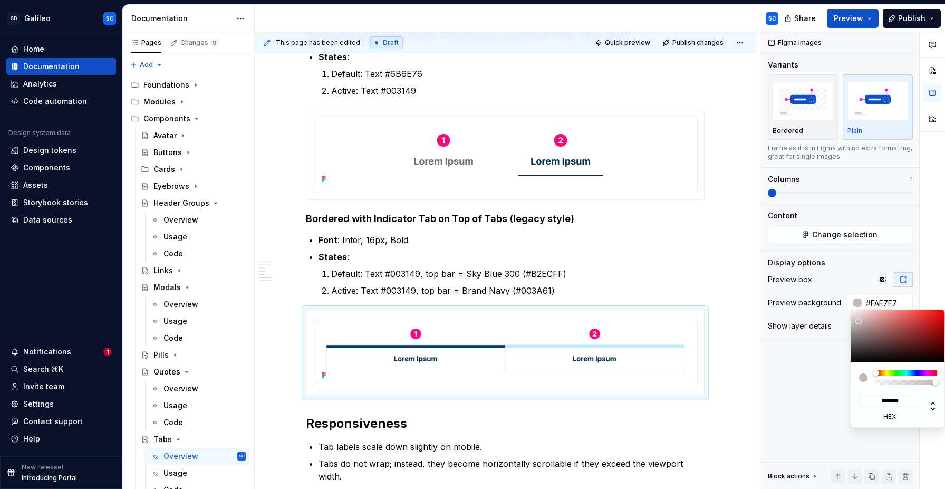
type input "#FFFFFF"
type input "*******"
drag, startPoint x: 879, startPoint y: 344, endPoint x: 844, endPoint y: 300, distance: 57.4
click at [844, 300] on body "SD Galileo SC Home Documentation Analytics Code automation Design system data D…" at bounding box center [472, 244] width 945 height 489
click at [729, 282] on html "SD Galileo SC Home Documentation Analytics Code automation Design system data D…" at bounding box center [472, 244] width 945 height 489
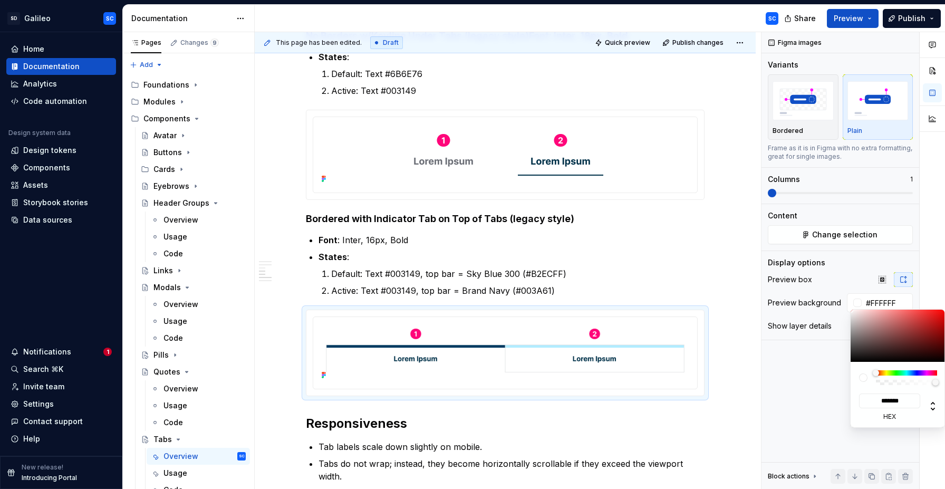
click at [720, 279] on html "SD Galileo SC Home Documentation Analytics Code automation Design system data D…" at bounding box center [472, 244] width 945 height 489
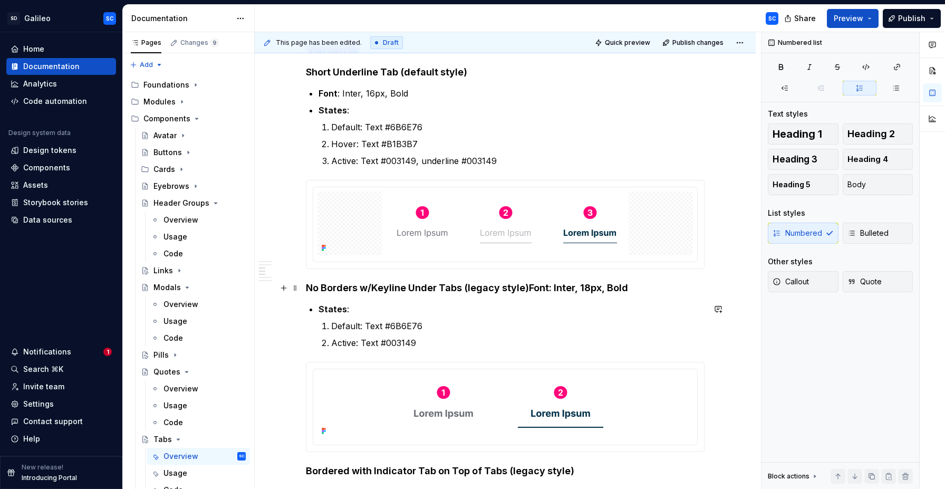
scroll to position [399, 0]
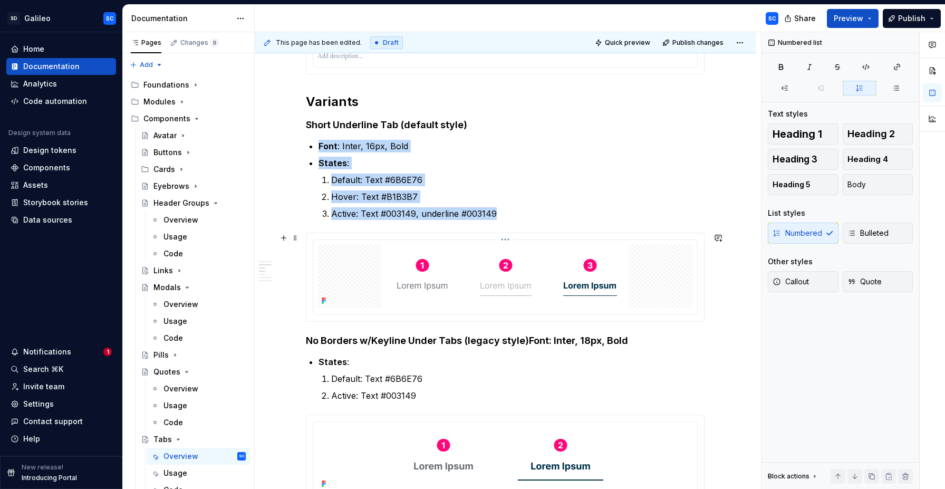
click at [376, 267] on div at bounding box center [506, 276] width 376 height 64
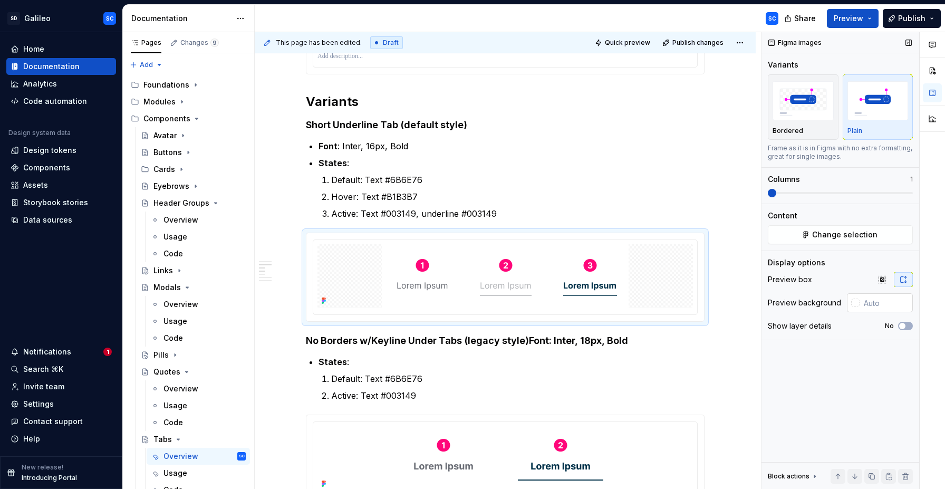
click at [857, 301] on div at bounding box center [855, 303] width 8 height 8
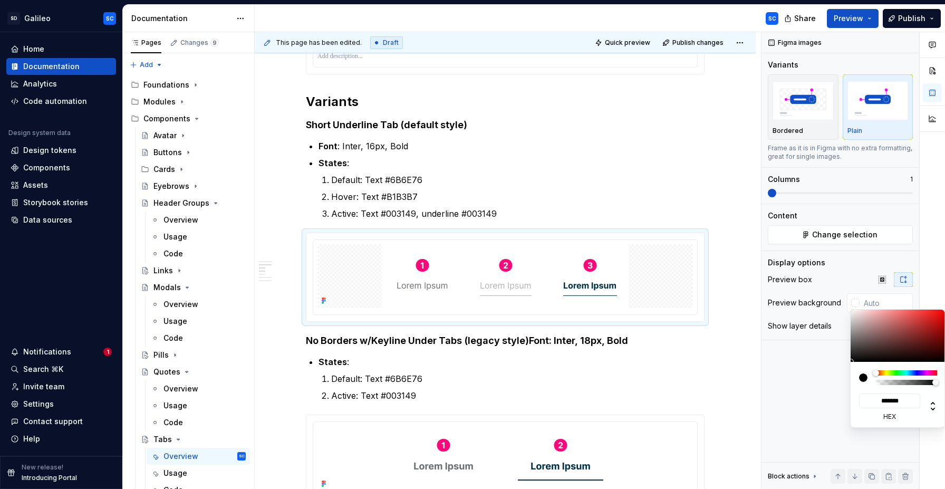
type input "#7C4E4E"
type input "*******"
type input "#A57979"
type input "*******"
type input "#F5E4E4"
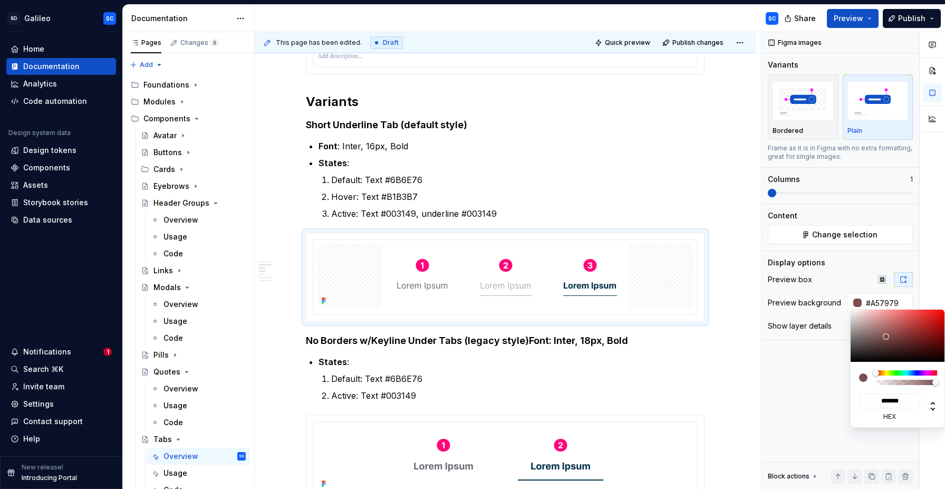
type input "*******"
type input "#FFFEFE"
type input "*******"
type input "#FFFFFF"
type input "*******"
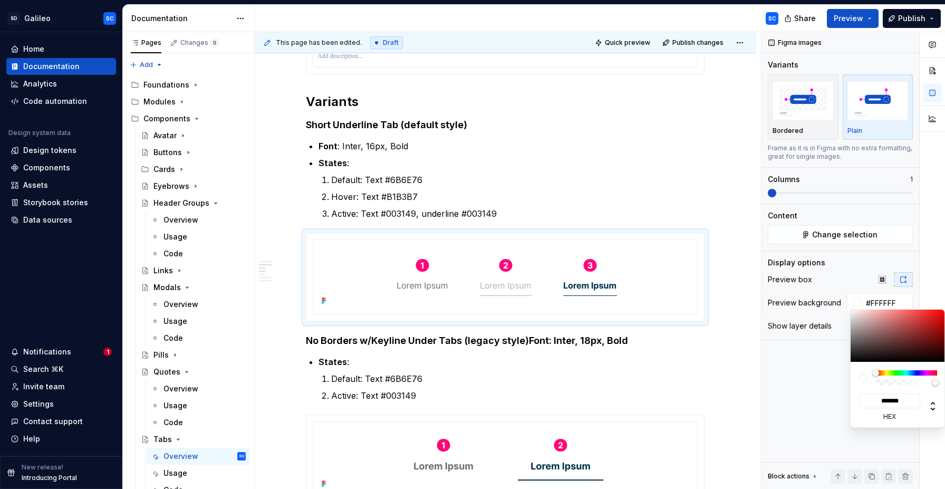
drag, startPoint x: 886, startPoint y: 337, endPoint x: 845, endPoint y: 301, distance: 53.8
click at [845, 301] on body "SD Galileo SC Home Documentation Analytics Code automation Design system data D…" at bounding box center [472, 244] width 945 height 489
click at [736, 276] on html "SD Galileo SC Home Documentation Analytics Code automation Design system data D…" at bounding box center [472, 244] width 945 height 489
click at [746, 196] on html "SD Galileo SC Home Documentation Analytics Code automation Design system data D…" at bounding box center [472, 244] width 945 height 489
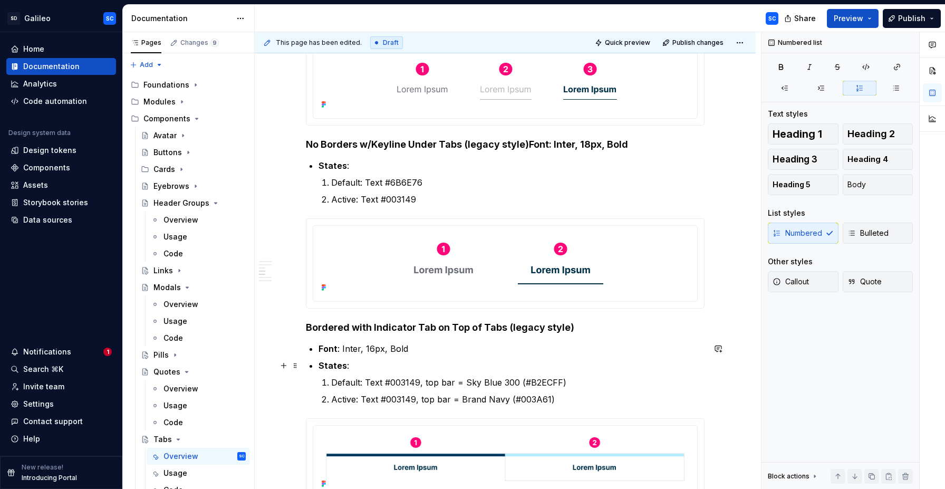
scroll to position [594, 0]
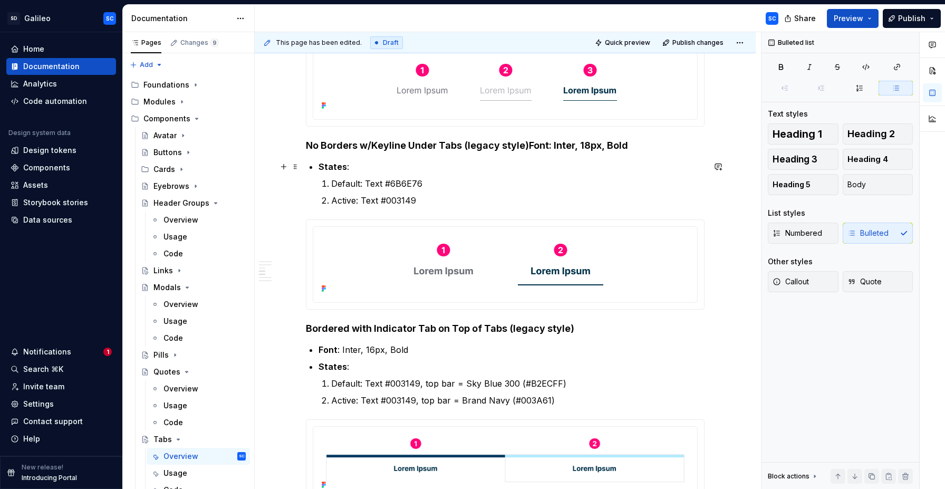
click at [524, 169] on p "States :" at bounding box center [512, 166] width 386 height 13
click at [320, 168] on div "Anatomy A tab is composed of three core elements: Label — short text that descr…" at bounding box center [505, 173] width 399 height 1043
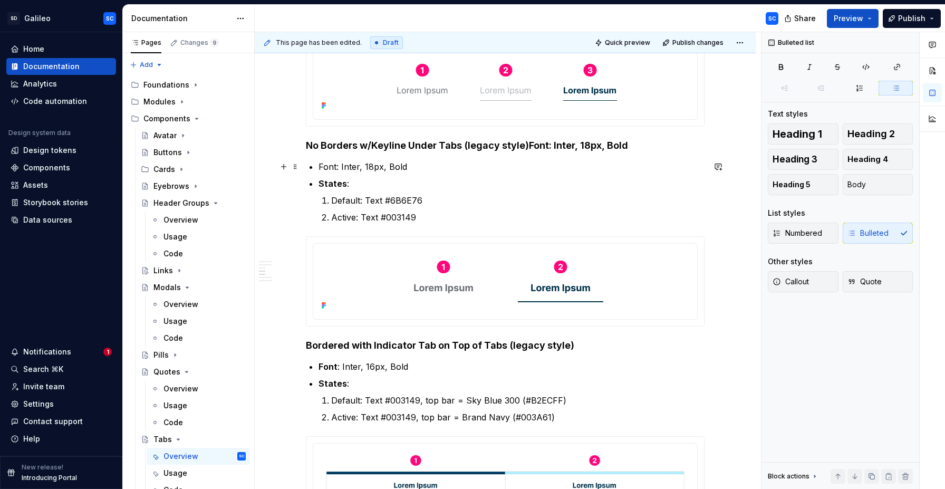
click at [332, 165] on p "Font: Inter, 18px, Bold" at bounding box center [512, 166] width 386 height 13
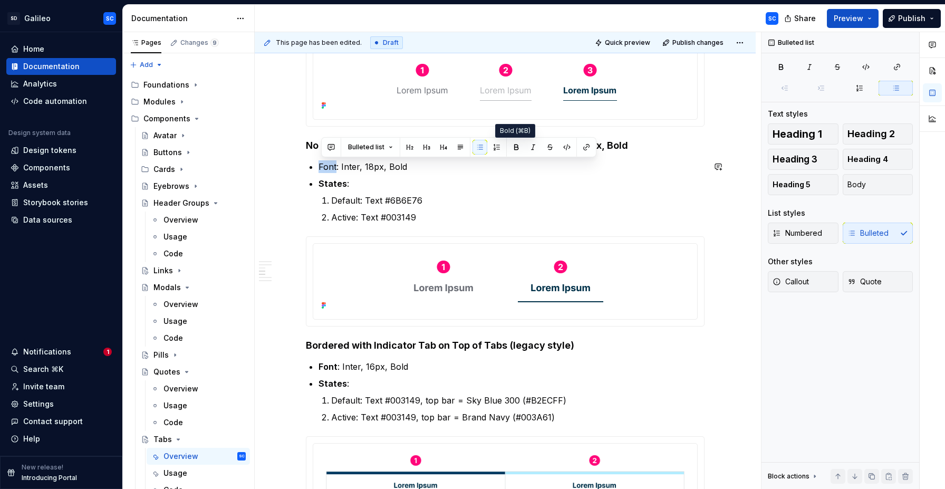
drag, startPoint x: 515, startPoint y: 149, endPoint x: 395, endPoint y: 181, distance: 124.0
click at [515, 149] on button "button" at bounding box center [516, 147] width 15 height 15
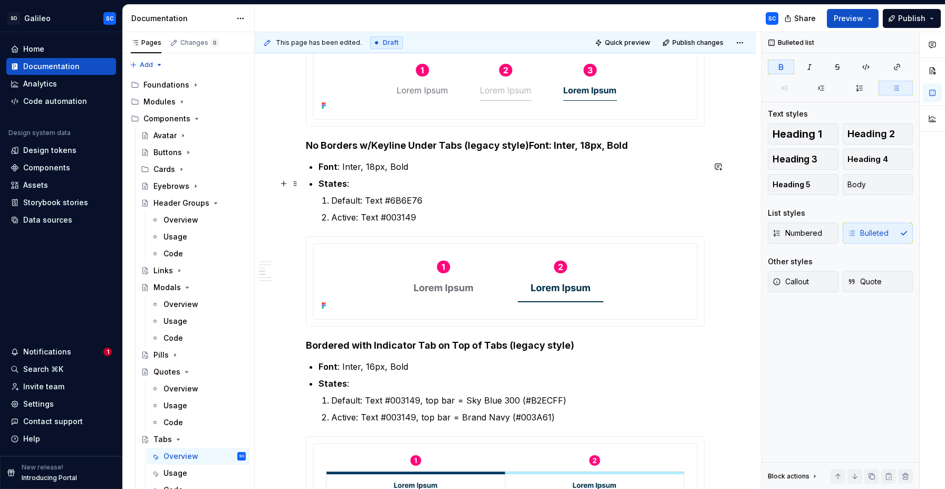
click at [333, 184] on strong "States" at bounding box center [333, 183] width 28 height 11
click at [411, 193] on li "States : Default: Text #6B6E76 Active: Text #003149" at bounding box center [512, 200] width 386 height 46
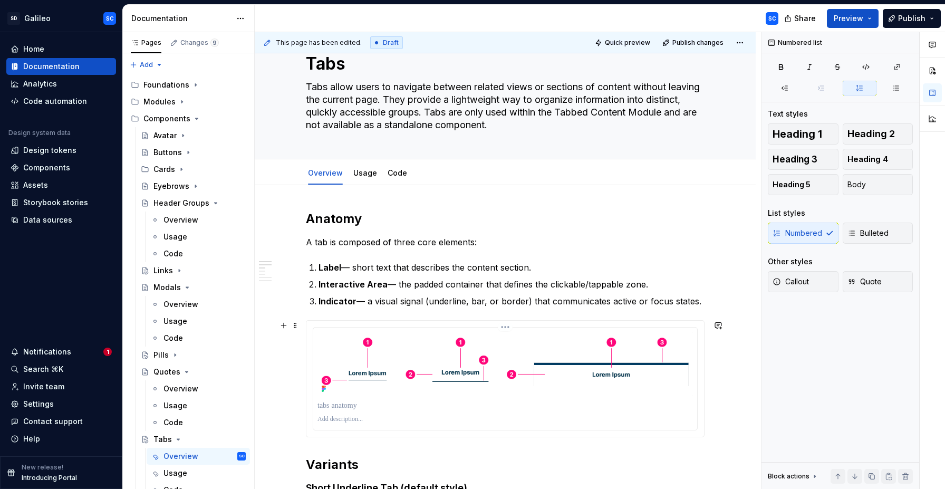
scroll to position [0, 0]
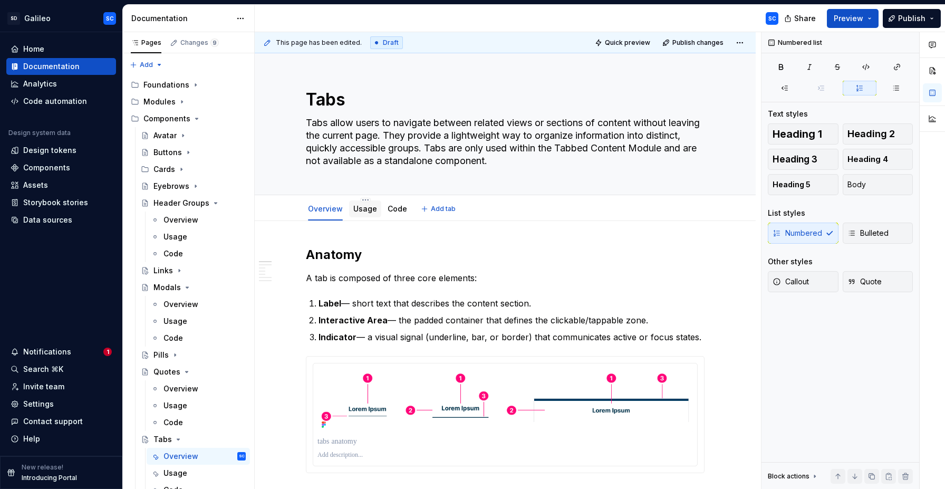
click at [362, 213] on link "Usage" at bounding box center [365, 208] width 24 height 9
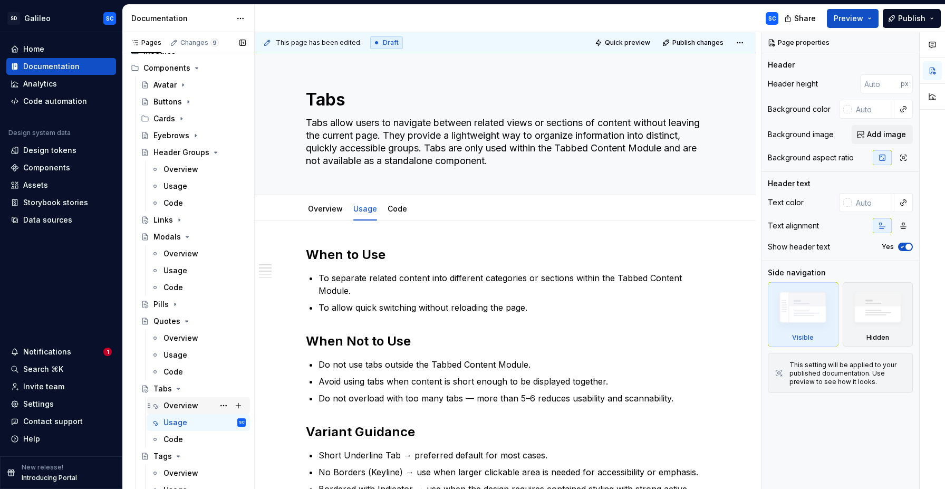
scroll to position [51, 0]
click at [179, 388] on icon "Page tree" at bounding box center [178, 388] width 8 height 8
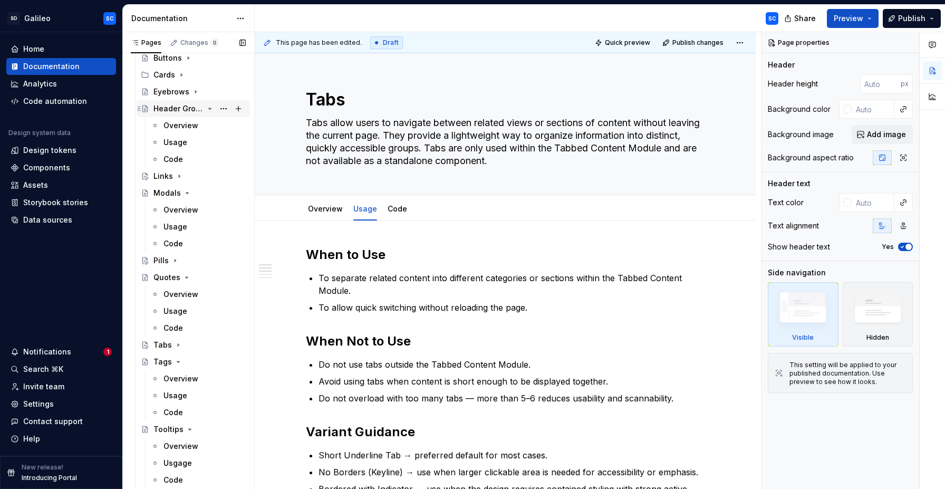
scroll to position [94, 0]
click at [182, 111] on div "Header Groups" at bounding box center [179, 109] width 50 height 11
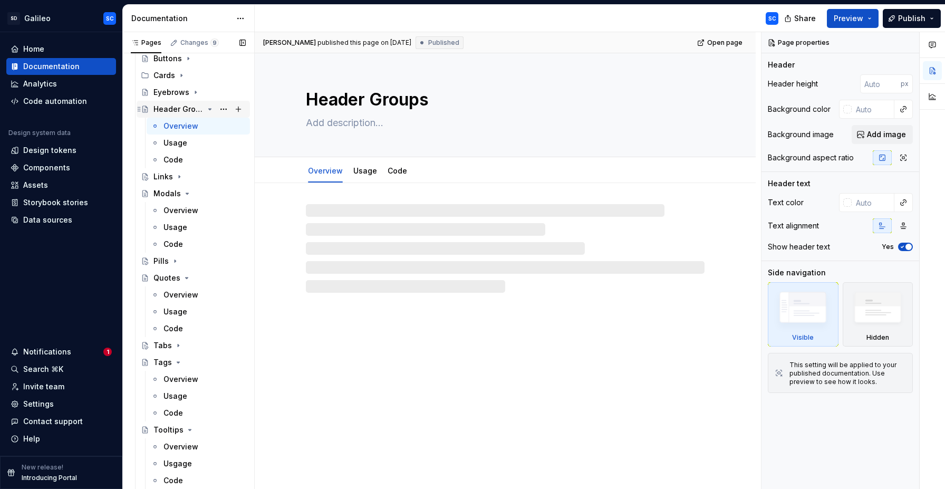
click at [182, 111] on div "Header Groups" at bounding box center [179, 109] width 50 height 11
click at [376, 95] on textarea "Header Groups" at bounding box center [503, 99] width 399 height 25
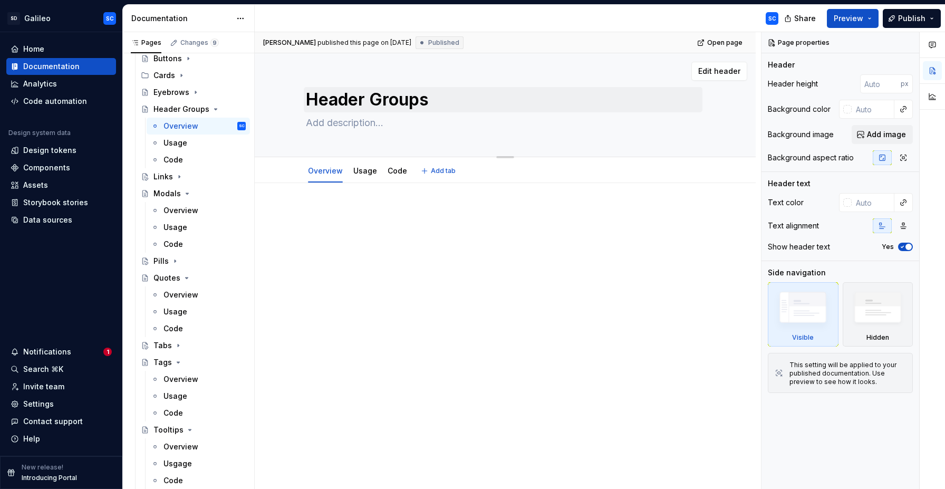
drag, startPoint x: 370, startPoint y: 119, endPoint x: 386, endPoint y: 103, distance: 22.0
click at [371, 118] on textarea at bounding box center [503, 122] width 399 height 17
click at [386, 103] on textarea "Header Groups" at bounding box center [503, 99] width 399 height 25
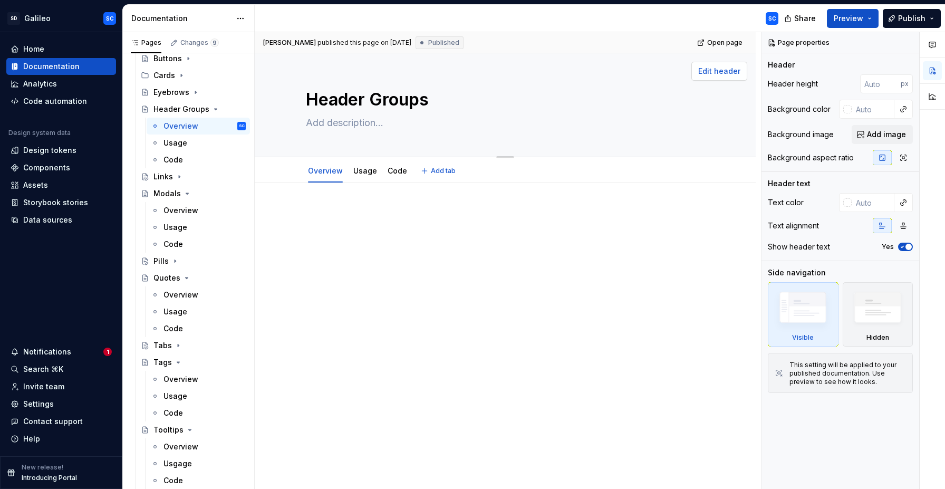
click at [733, 70] on span "Edit header" at bounding box center [719, 71] width 42 height 11
click at [390, 102] on textarea "Header Groups" at bounding box center [503, 99] width 399 height 25
type textarea "*"
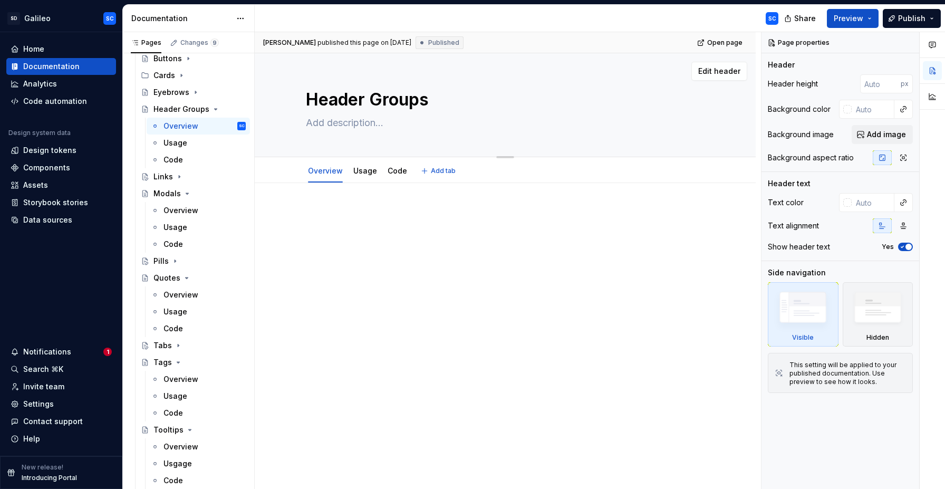
type textarea "M"
type textarea "*"
type textarea "Mo"
type textarea "*"
type textarea "Mod"
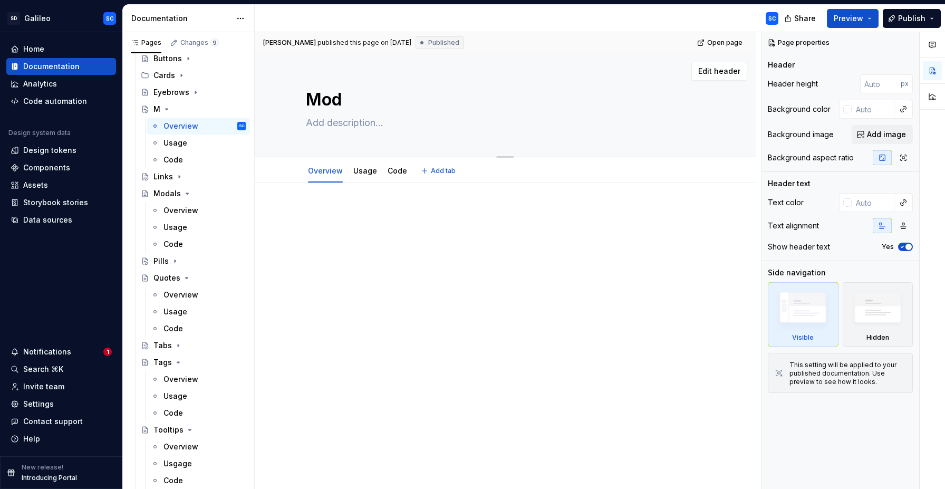
type textarea "*"
type textarea "Modu"
type textarea "*"
type textarea "Modul"
type textarea "*"
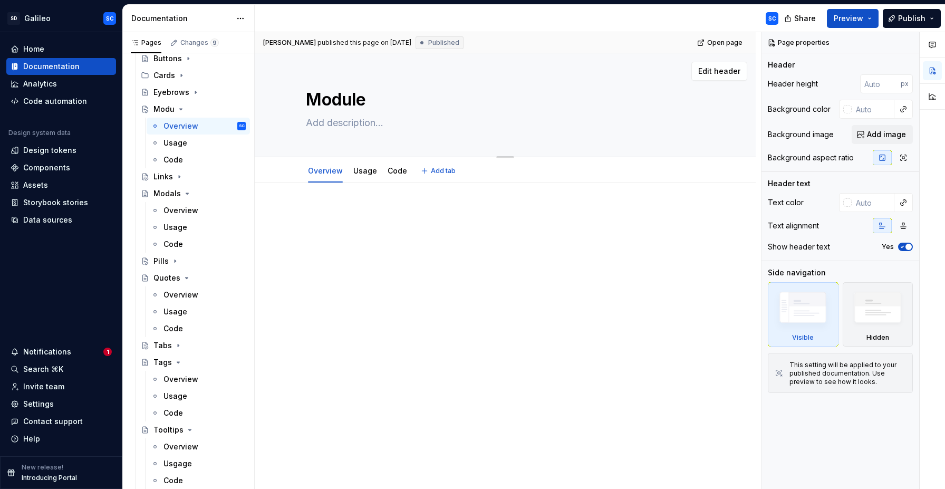
type textarea "Module"
type textarea "*"
type textarea "Module H"
type textarea "*"
type textarea "Module He"
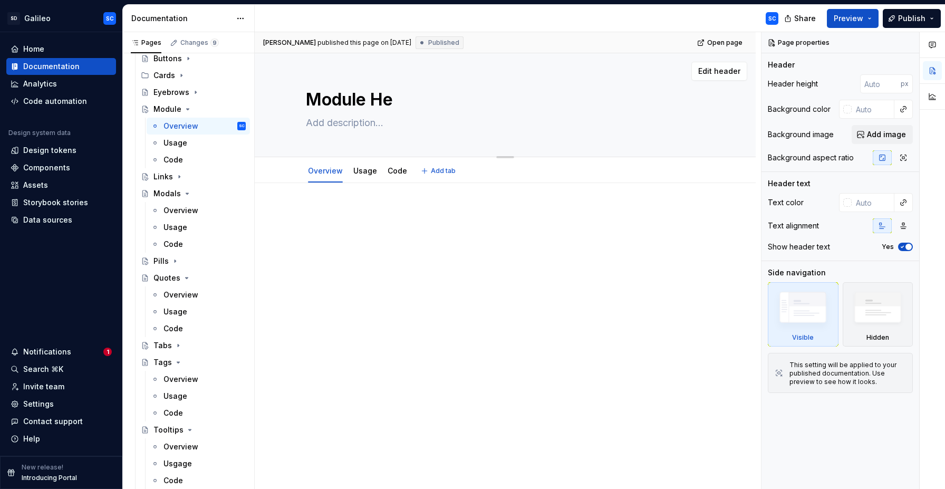
type textarea "*"
type textarea "Module Hea"
type textarea "*"
type textarea "Module Head"
type textarea "*"
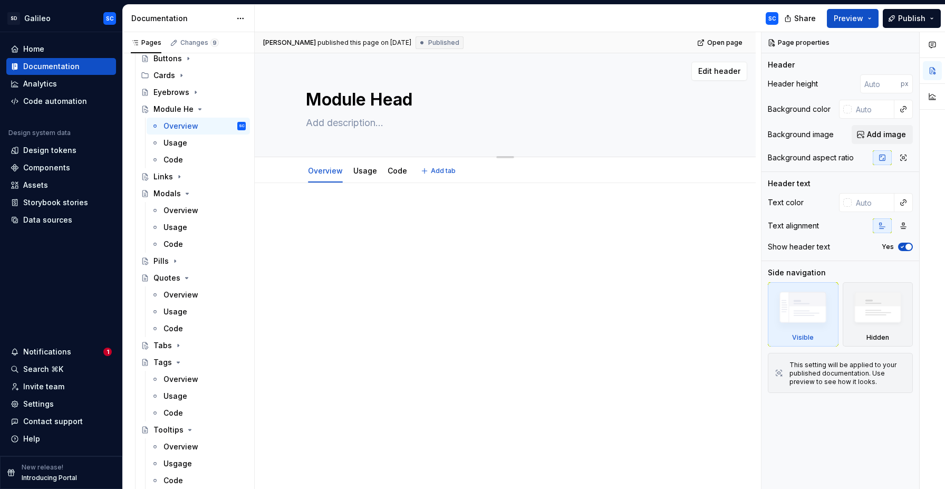
type textarea "Module Heade"
type textarea "*"
type textarea "Module Header"
type textarea "*"
type textarea "Module Header"
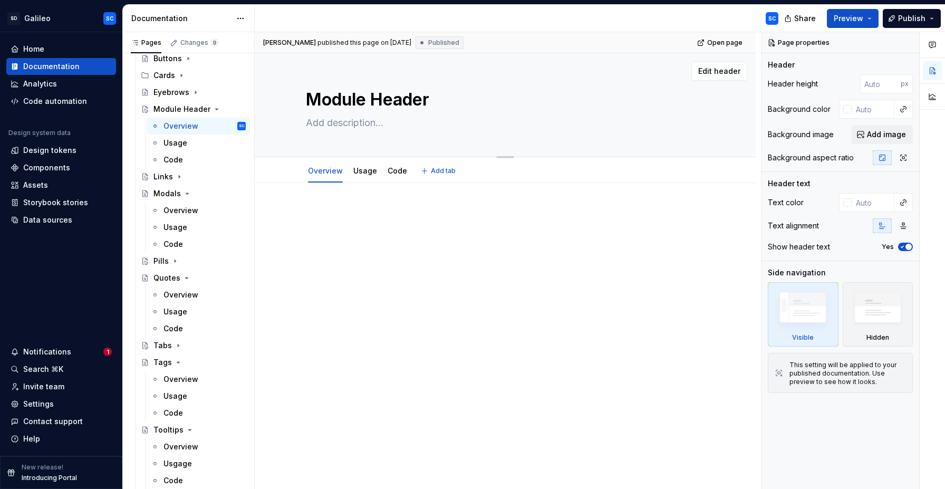
click at [355, 126] on textarea at bounding box center [503, 122] width 399 height 17
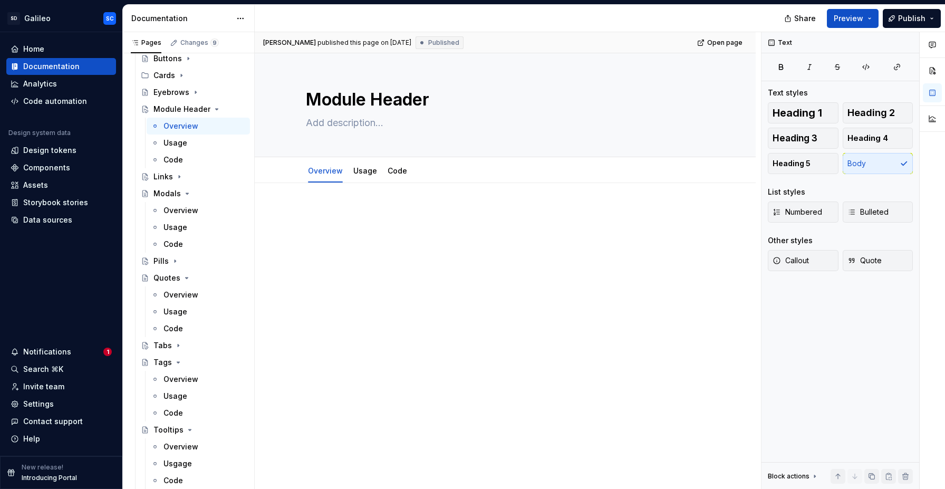
type textarea "*"
